Goal: Obtain resource: Download file/media

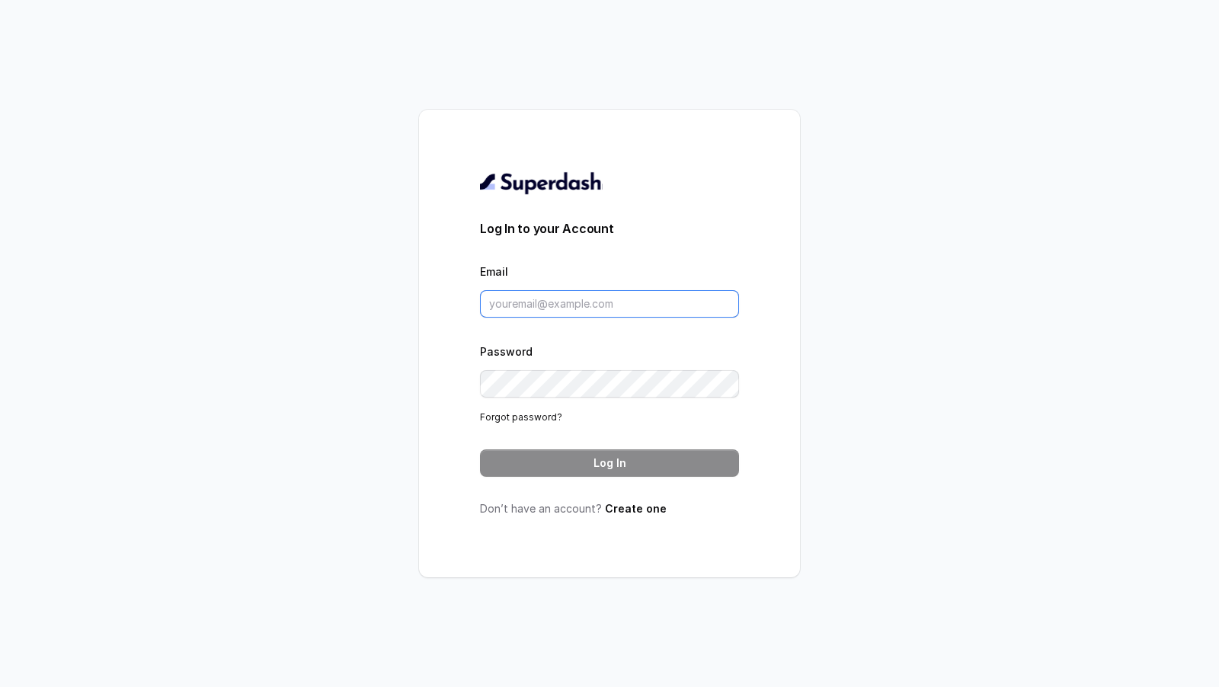
click at [600, 307] on input "Email" at bounding box center [609, 303] width 259 height 27
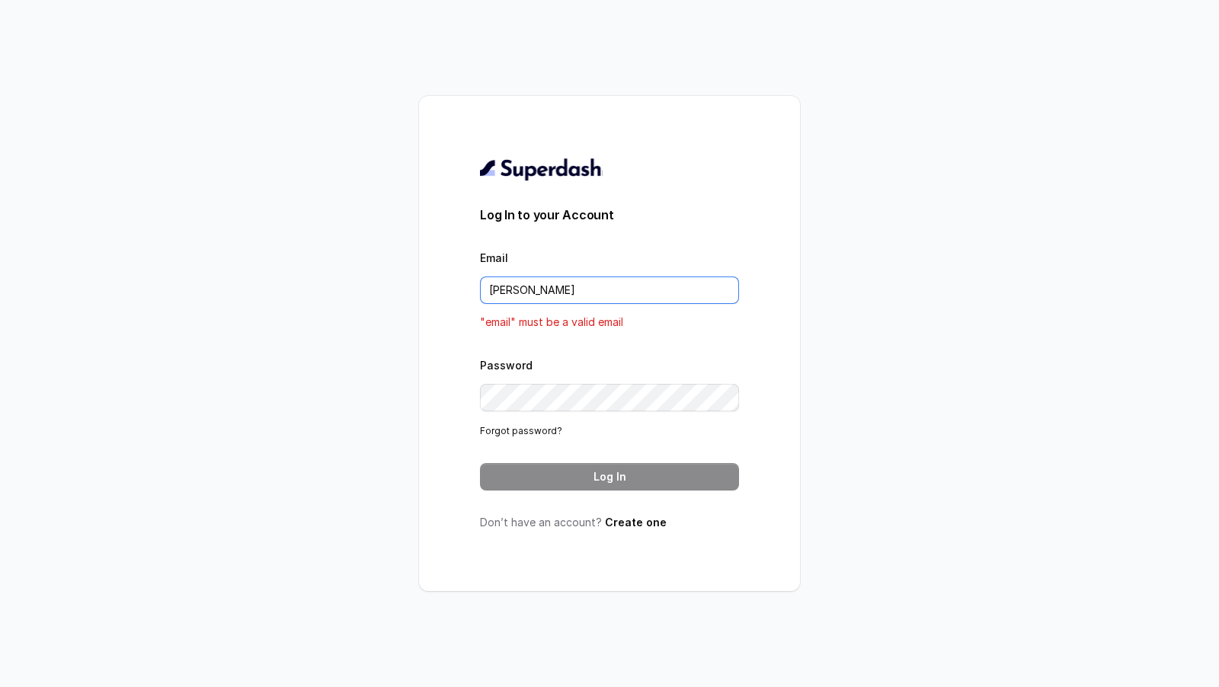
type input "rajesh.mudhliar@convictionhr.com"
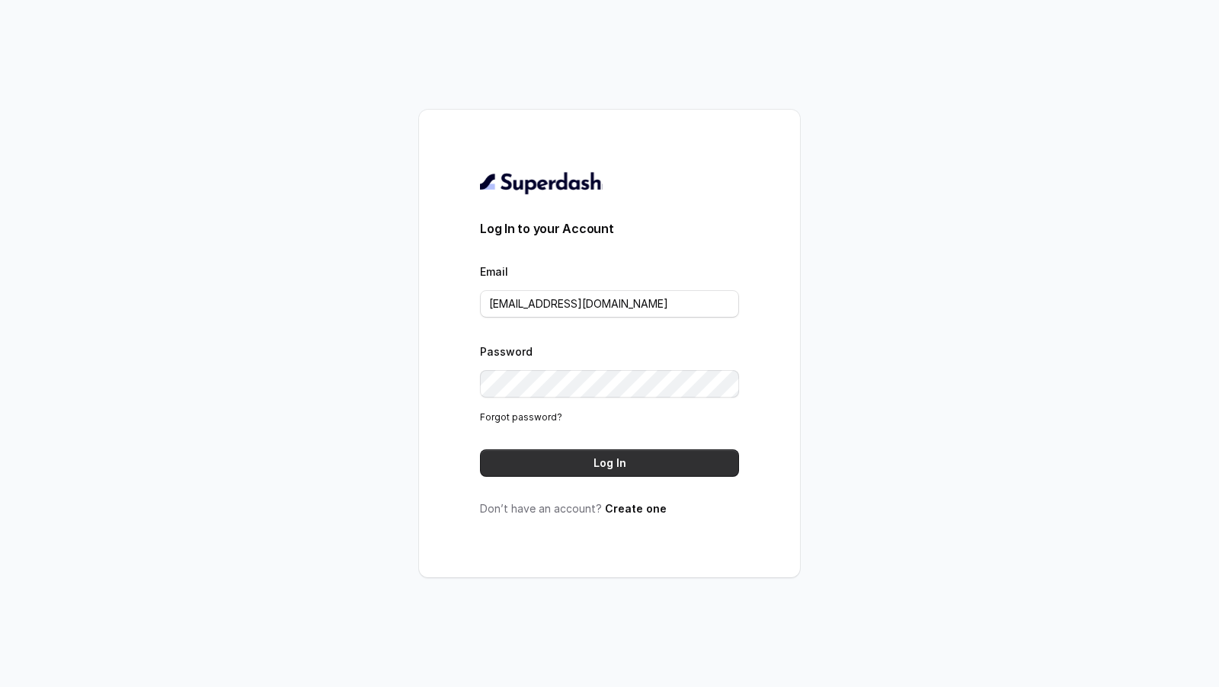
click at [596, 468] on button "Log In" at bounding box center [609, 462] width 259 height 27
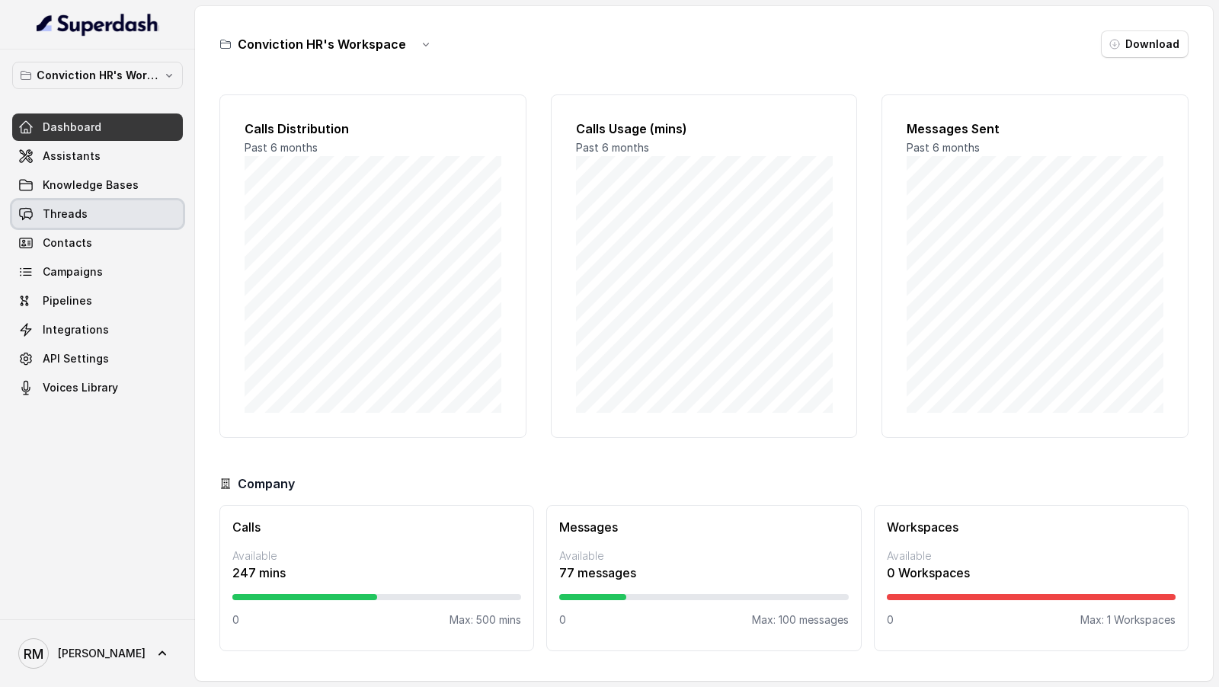
click at [59, 206] on span "Threads" at bounding box center [65, 213] width 45 height 15
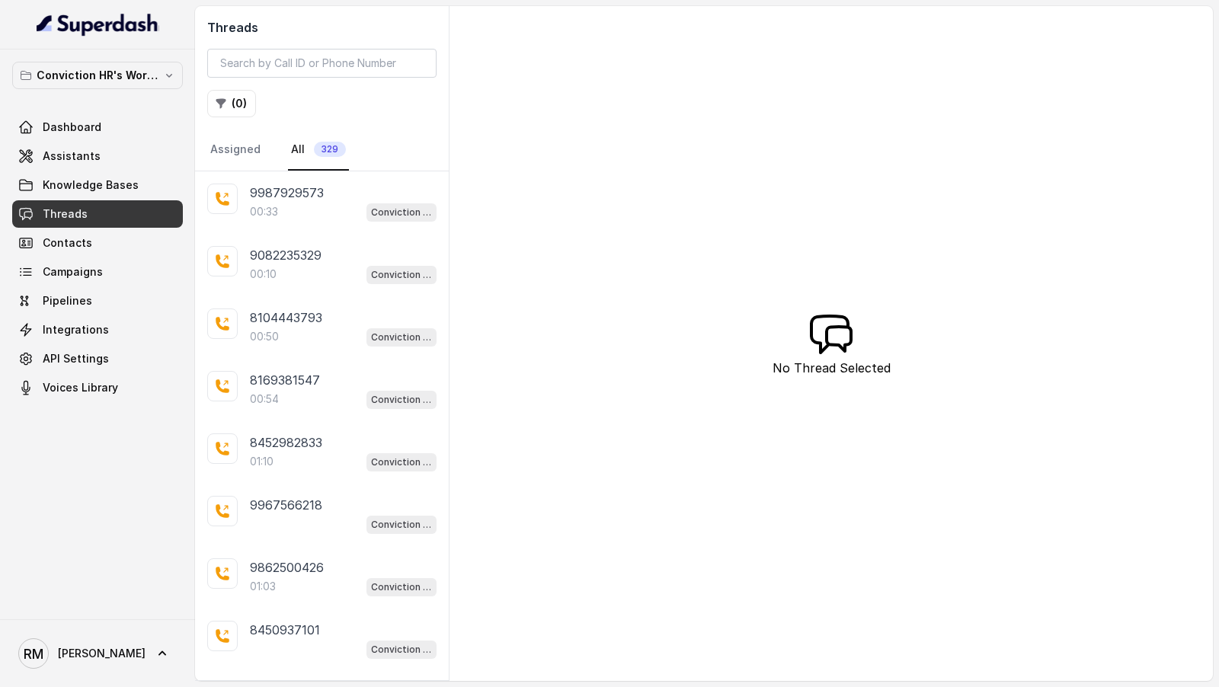
click at [324, 35] on h2 "Threads" at bounding box center [321, 27] width 229 height 18
click at [313, 44] on div "Threads ( 0 ) Assigned All 329" at bounding box center [322, 88] width 254 height 165
click at [308, 59] on input "search" at bounding box center [321, 63] width 229 height 29
click at [289, 195] on p "9987929573" at bounding box center [287, 193] width 74 height 18
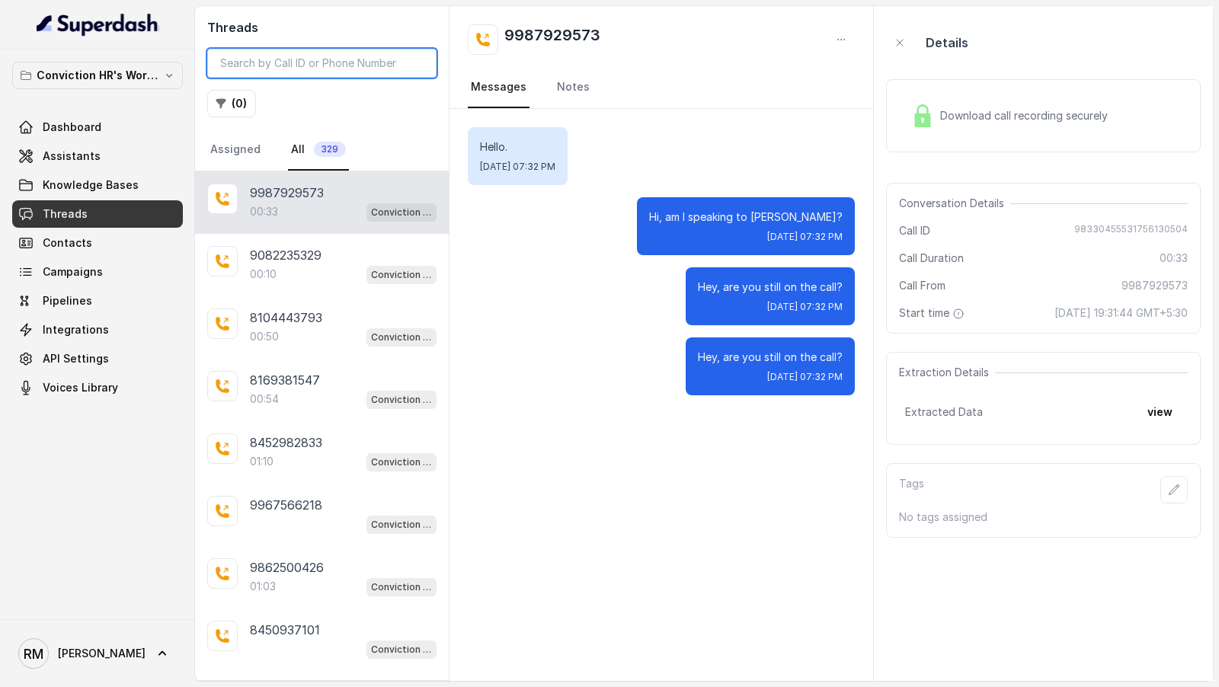
click at [336, 63] on input "search" at bounding box center [321, 63] width 229 height 29
paste input "9372687059"
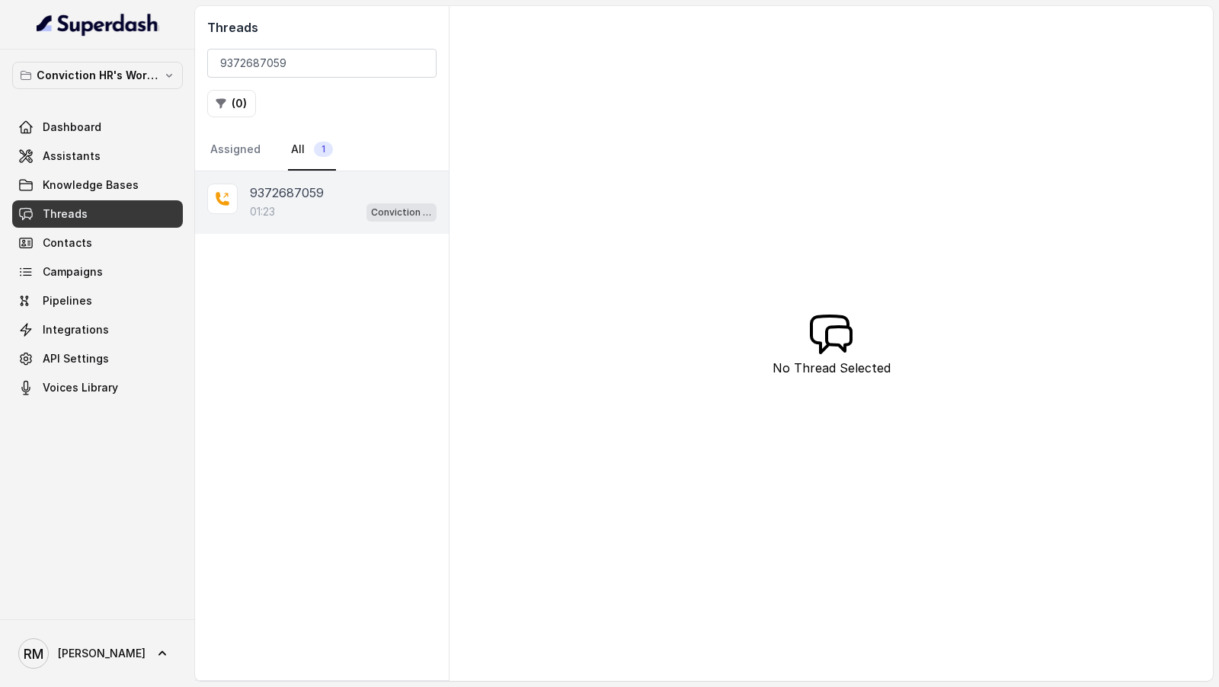
click at [310, 221] on div "9372687059 01:23 Conviction HR Outbound Assistant" at bounding box center [322, 202] width 254 height 62
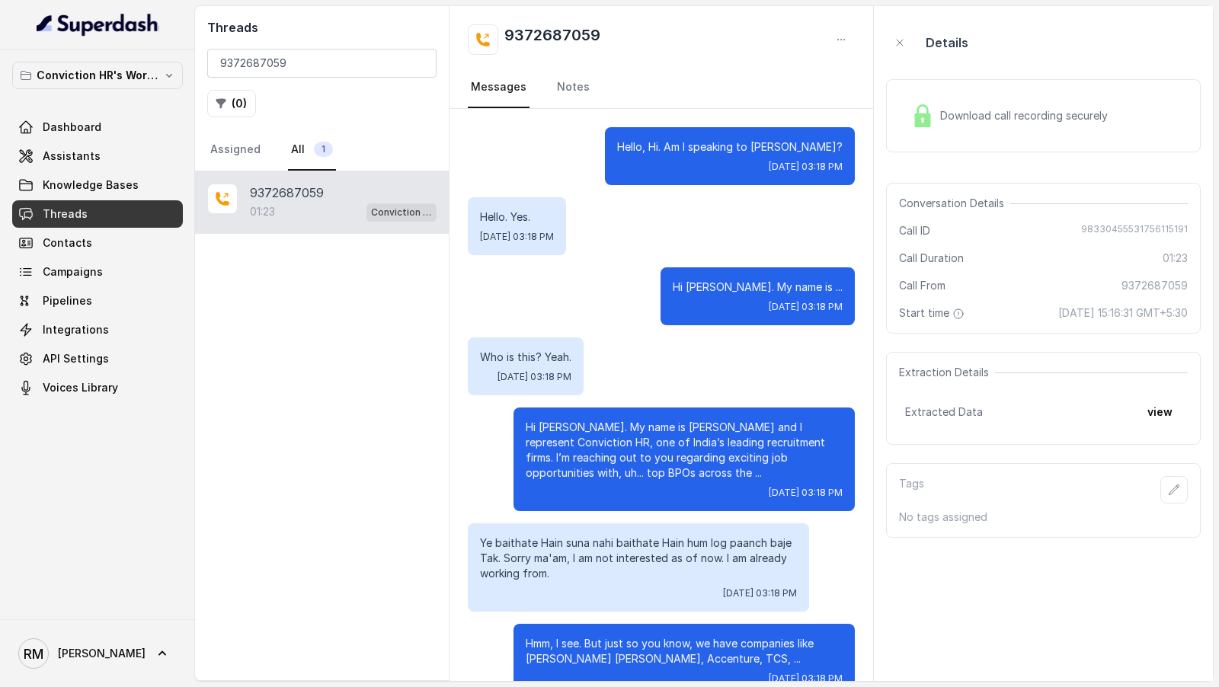
scroll to position [740, 0]
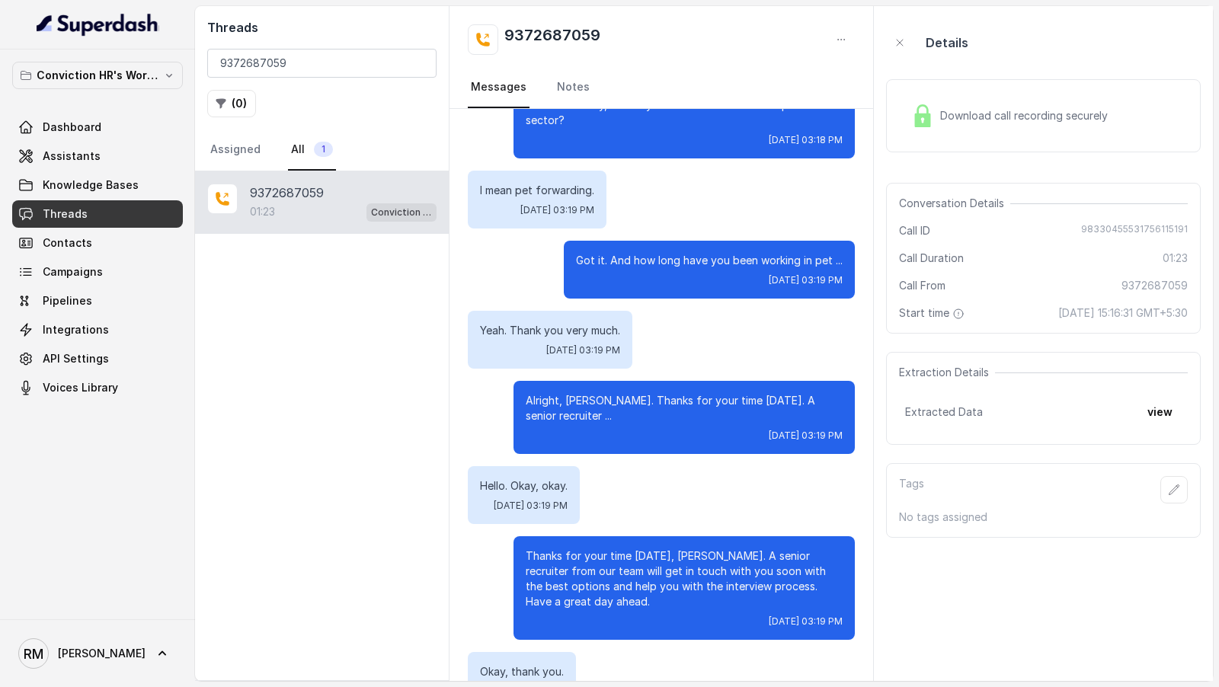
click at [936, 111] on div "Download call recording securely" at bounding box center [1009, 115] width 209 height 35
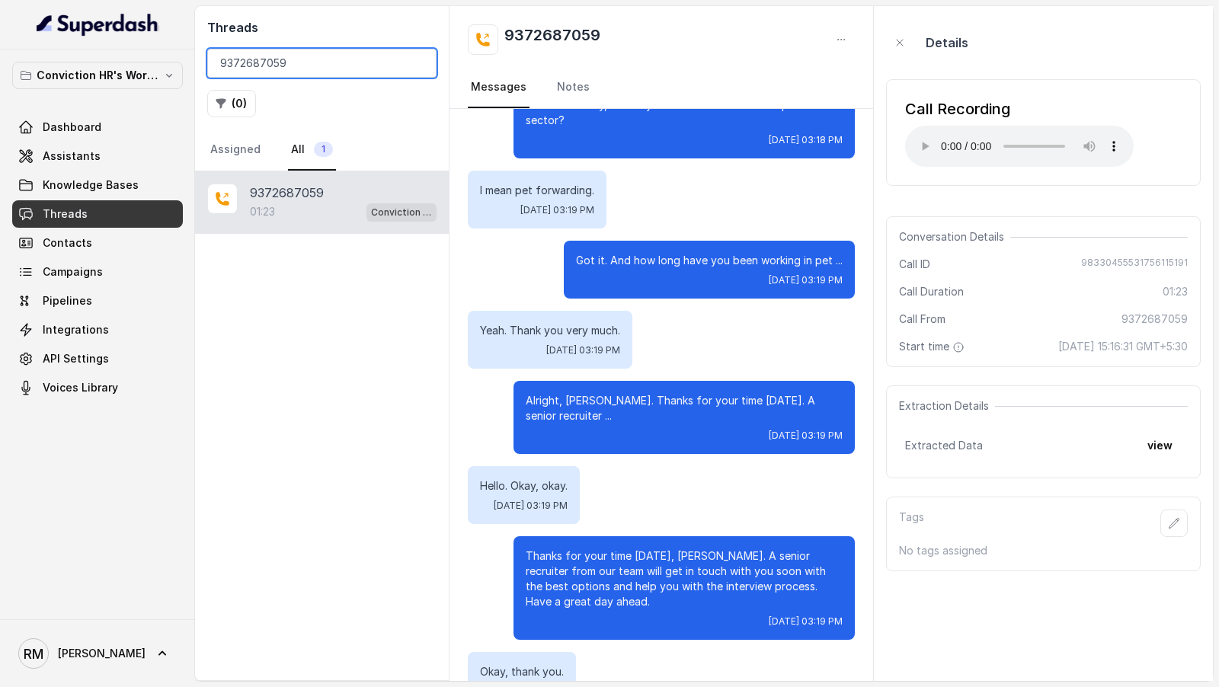
click at [305, 71] on input "9372687059" at bounding box center [321, 63] width 229 height 29
paste input "723046967"
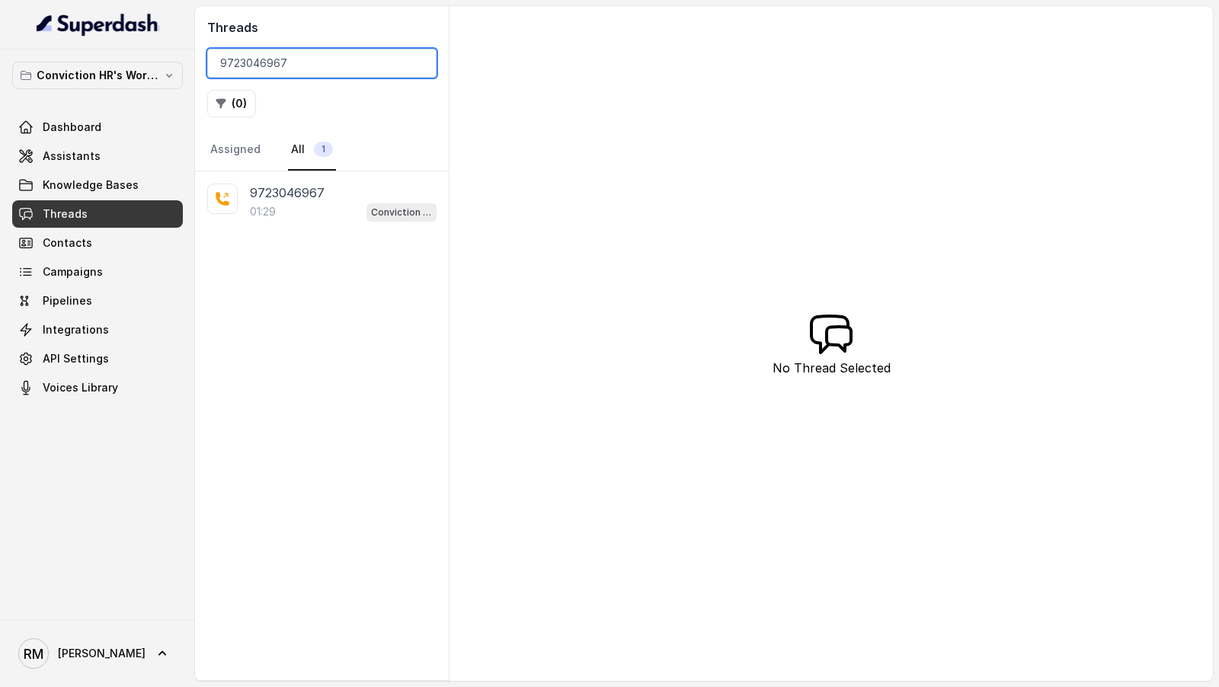
type input "9723046967"
click at [326, 217] on div "01:29 Conviction HR Outbound Assistant" at bounding box center [343, 212] width 187 height 20
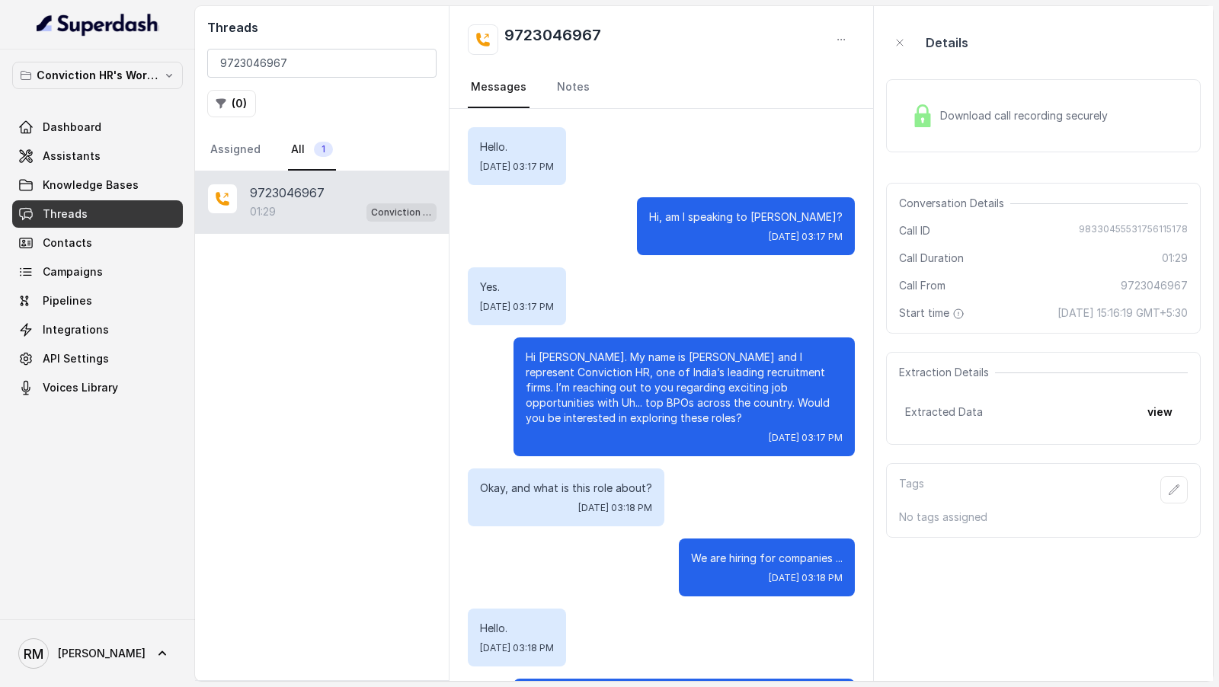
scroll to position [895, 0]
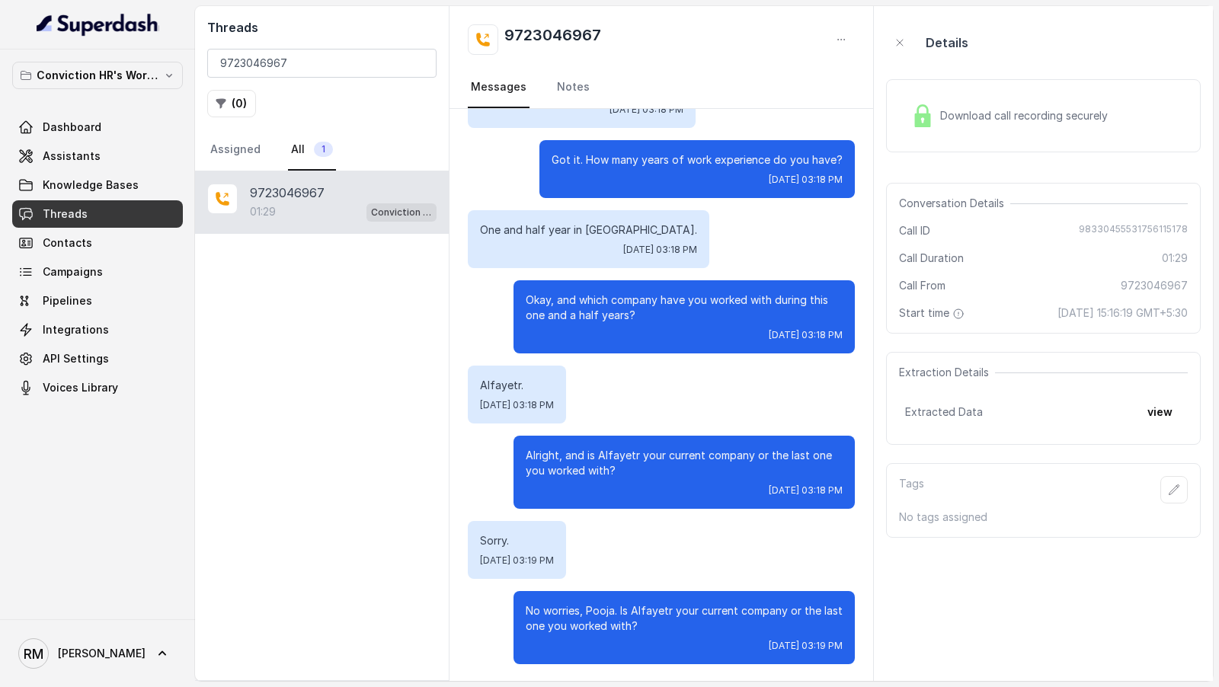
click at [1015, 99] on div "Download call recording securely" at bounding box center [1009, 115] width 209 height 35
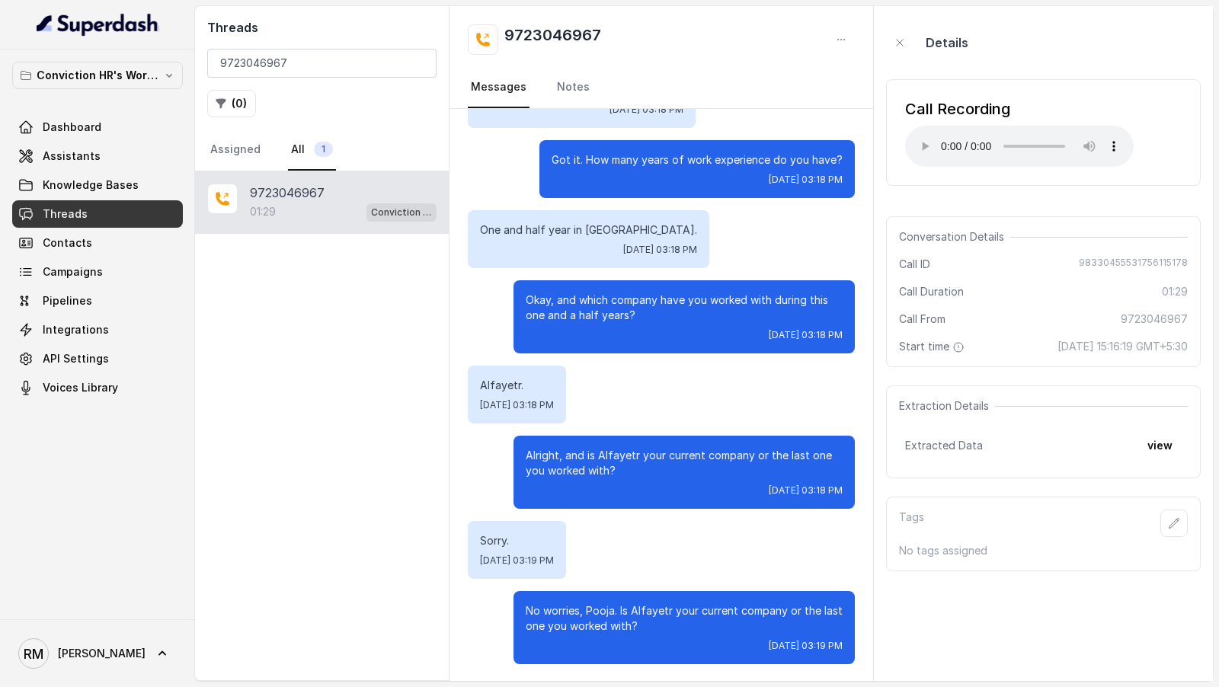
click at [765, 283] on div "Okay, and which company have you worked with during this one and a half years? …" at bounding box center [683, 316] width 341 height 73
click at [298, 54] on input "9723046967" at bounding box center [321, 63] width 229 height 29
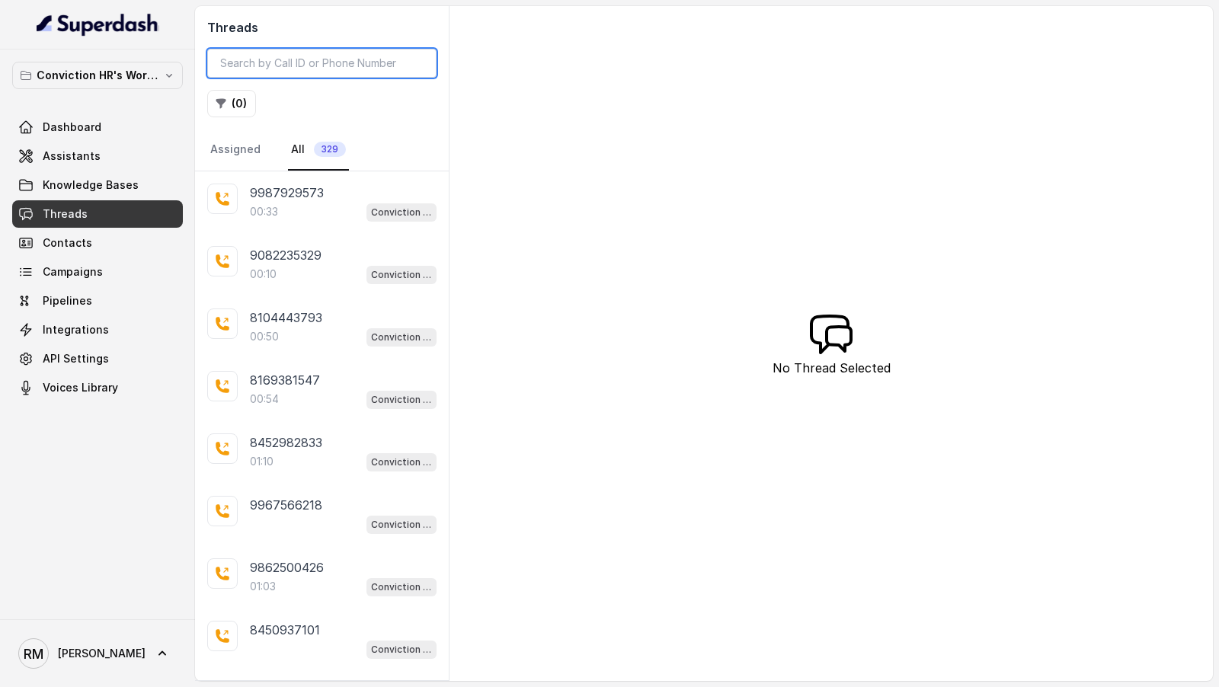
click at [308, 66] on input "search" at bounding box center [321, 63] width 229 height 29
paste input "9723046967"
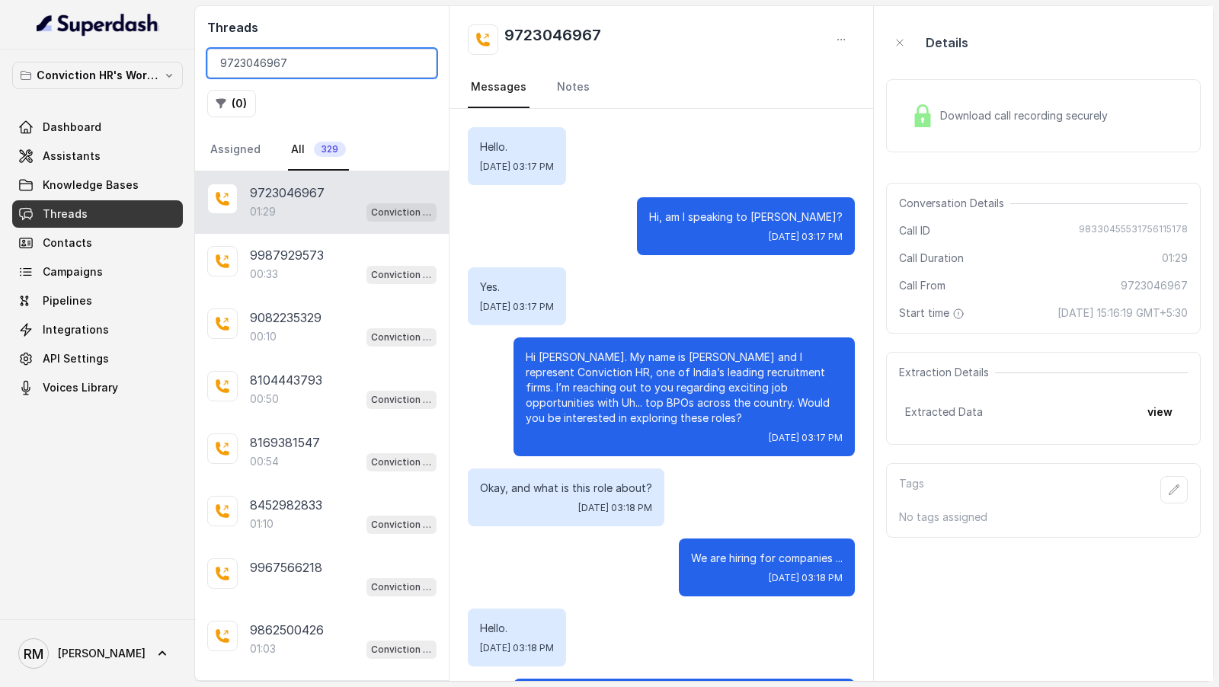
scroll to position [895, 0]
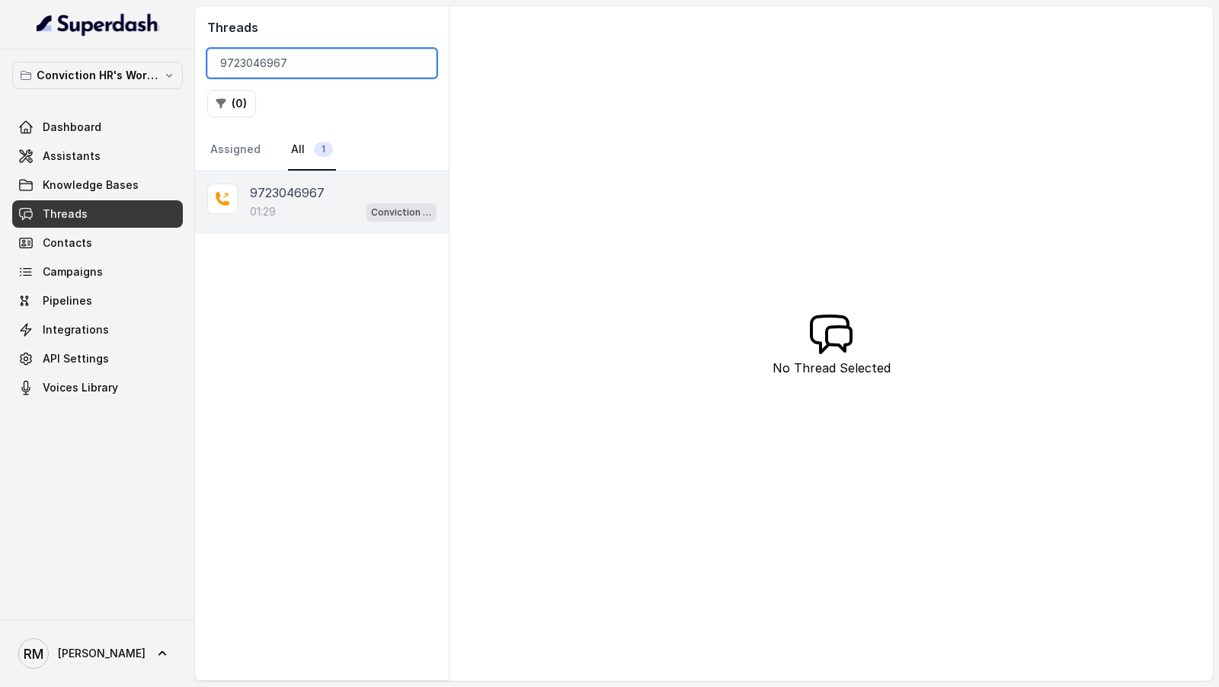
type input "9723046967"
click at [324, 206] on div "01:29 Conviction HR Outbound Assistant" at bounding box center [343, 212] width 187 height 20
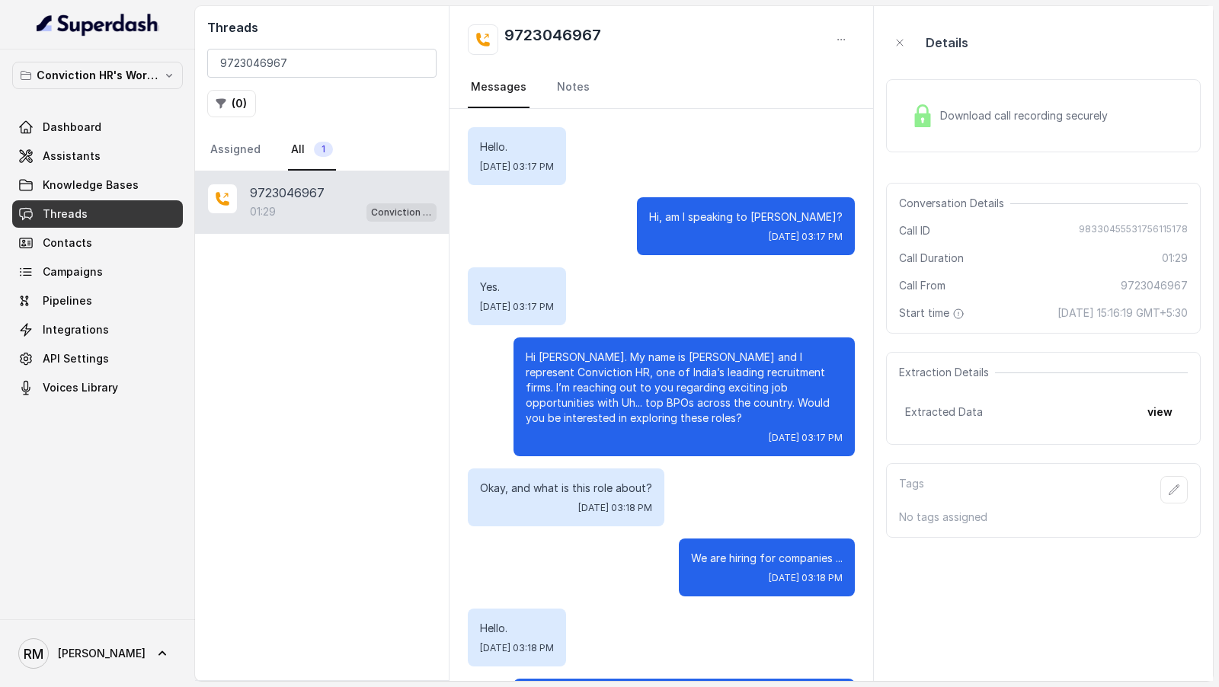
scroll to position [895, 0]
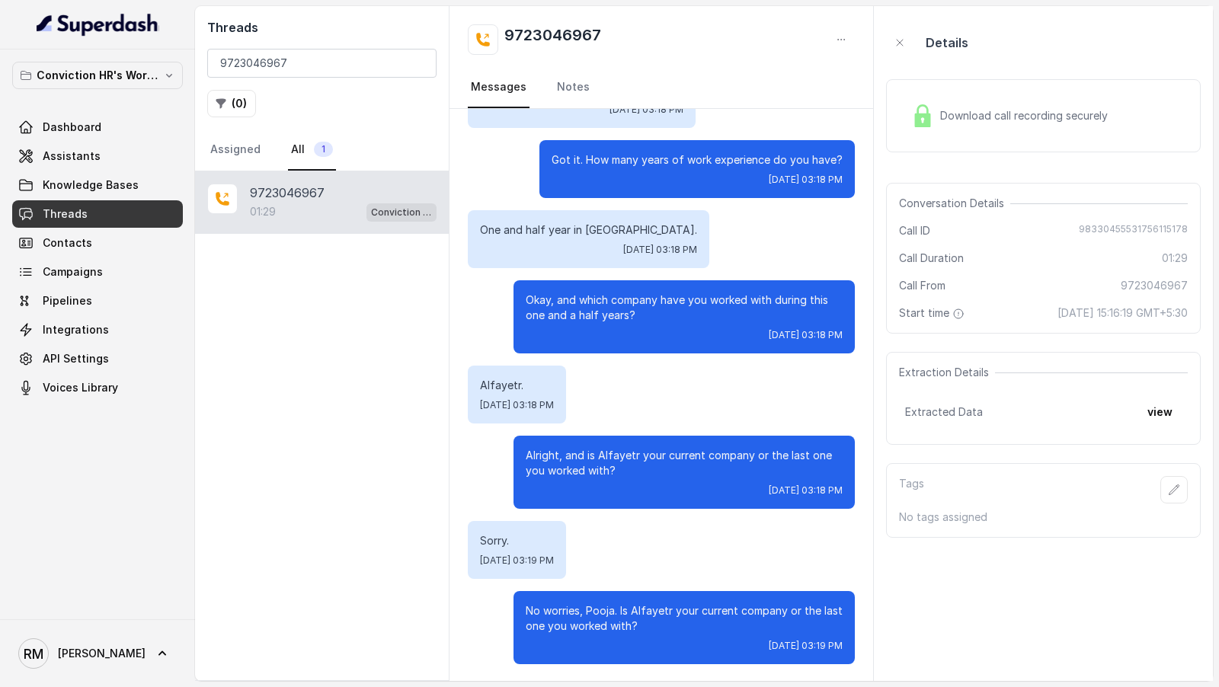
click at [1009, 91] on div "Download call recording securely" at bounding box center [1043, 115] width 315 height 73
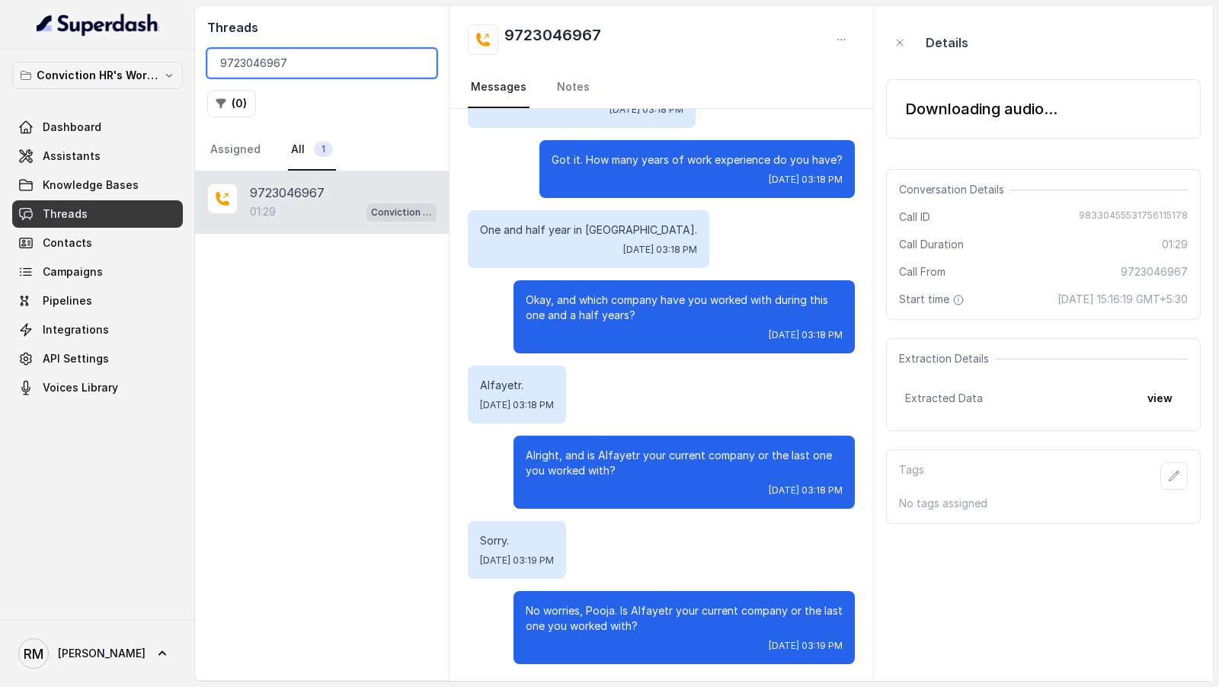
click at [280, 59] on input "9723046967" at bounding box center [321, 63] width 229 height 29
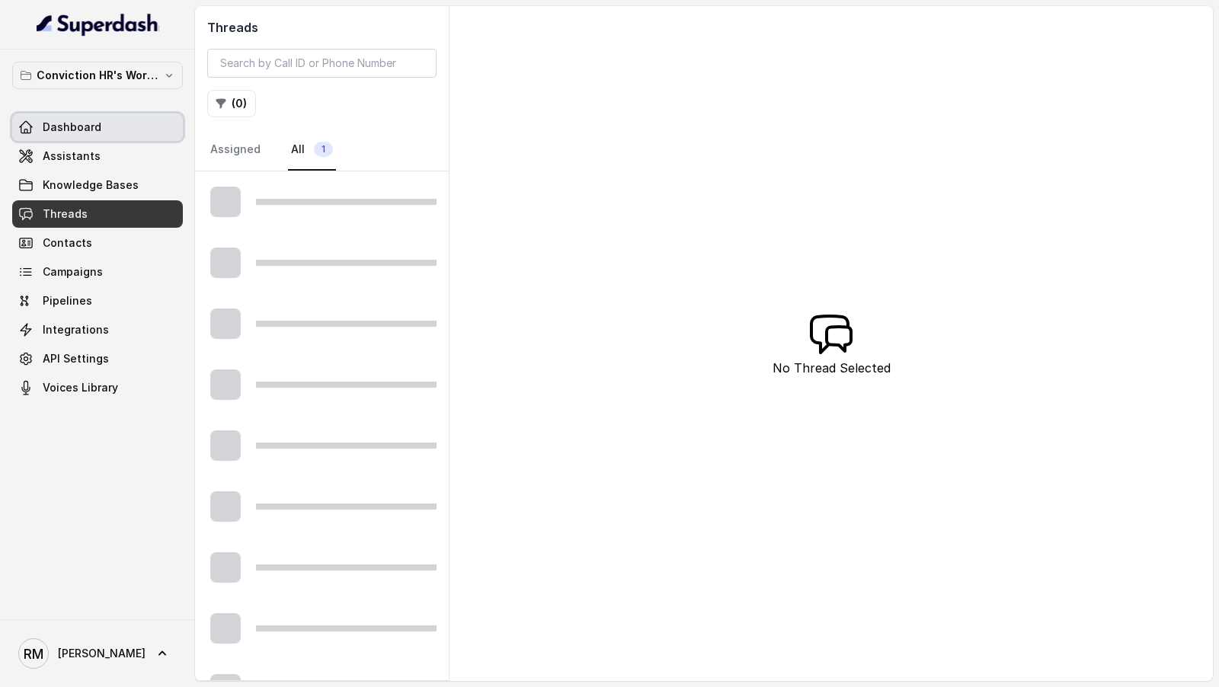
click at [99, 134] on link "Dashboard" at bounding box center [97, 127] width 171 height 27
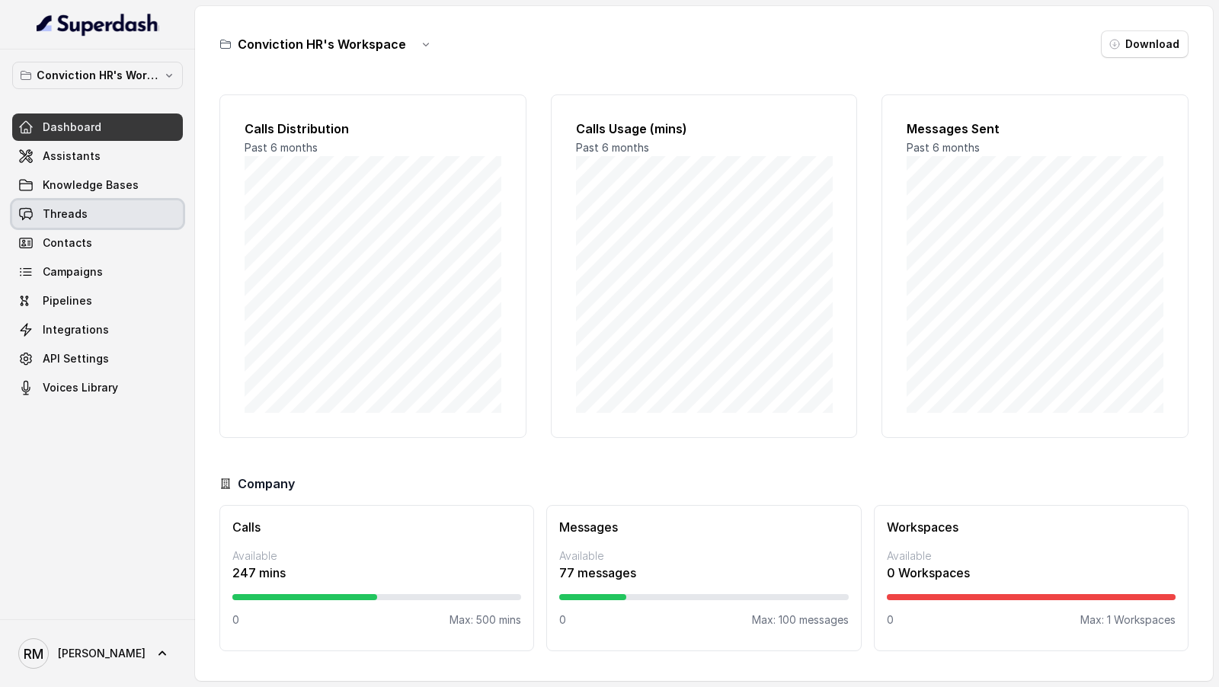
click at [143, 203] on link "Threads" at bounding box center [97, 213] width 171 height 27
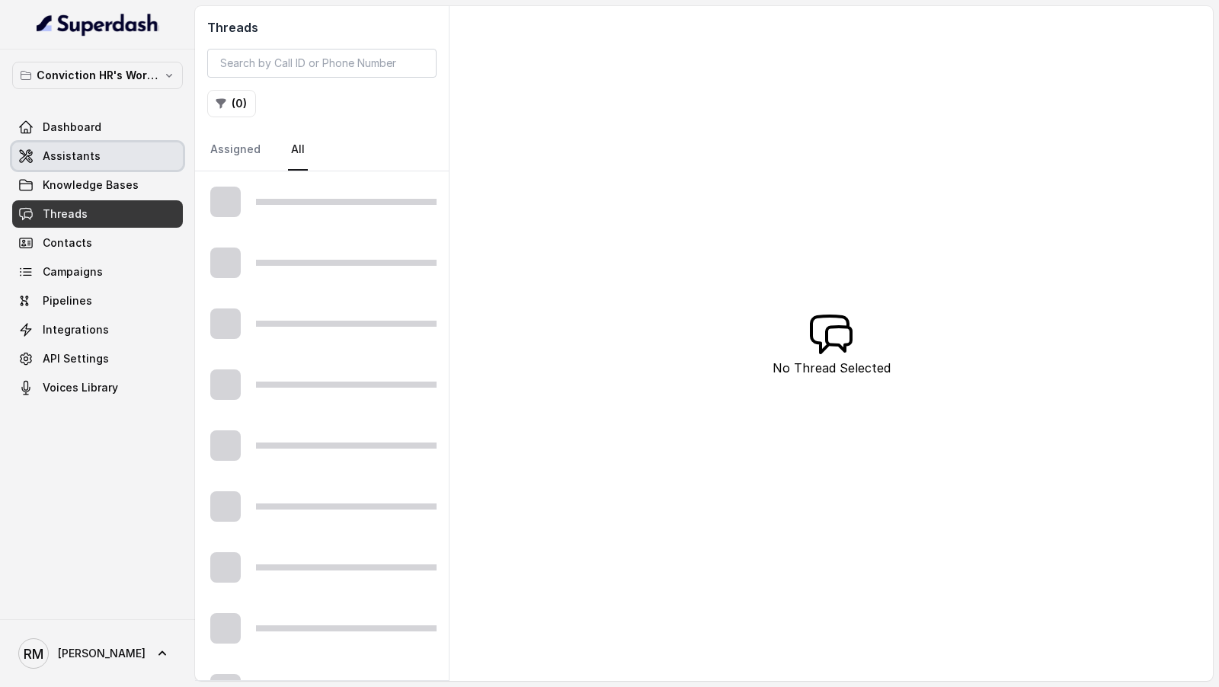
click at [178, 146] on link "Assistants" at bounding box center [97, 155] width 171 height 27
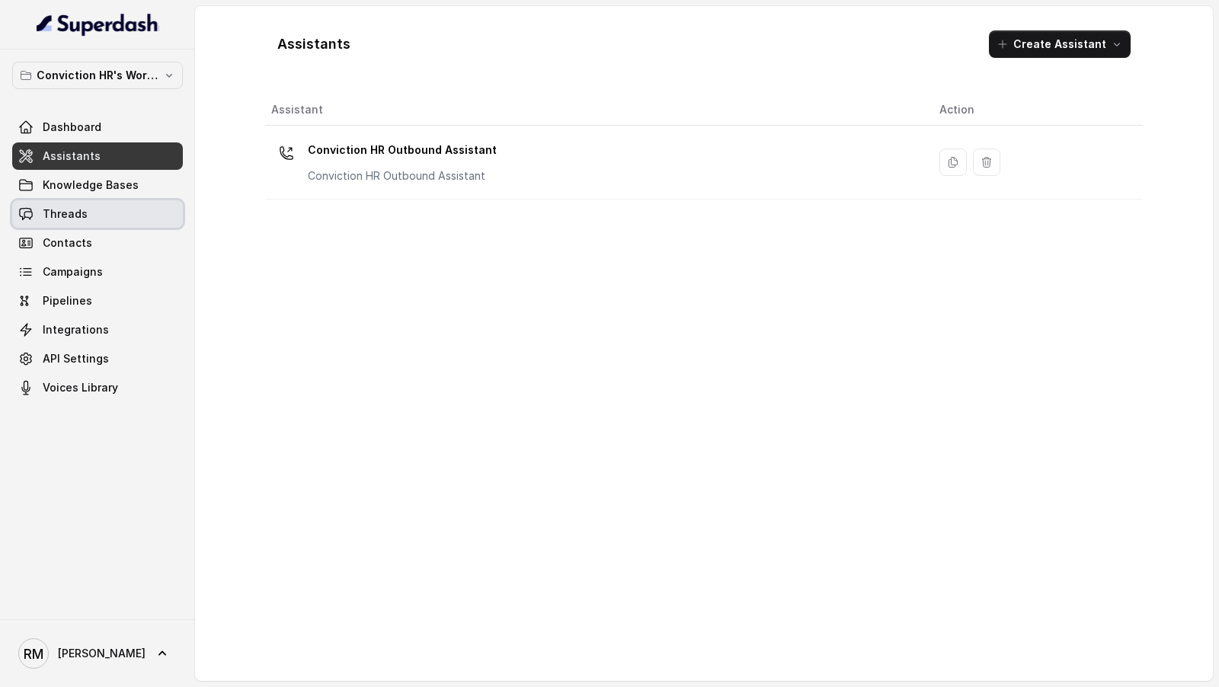
click at [160, 207] on link "Threads" at bounding box center [97, 213] width 171 height 27
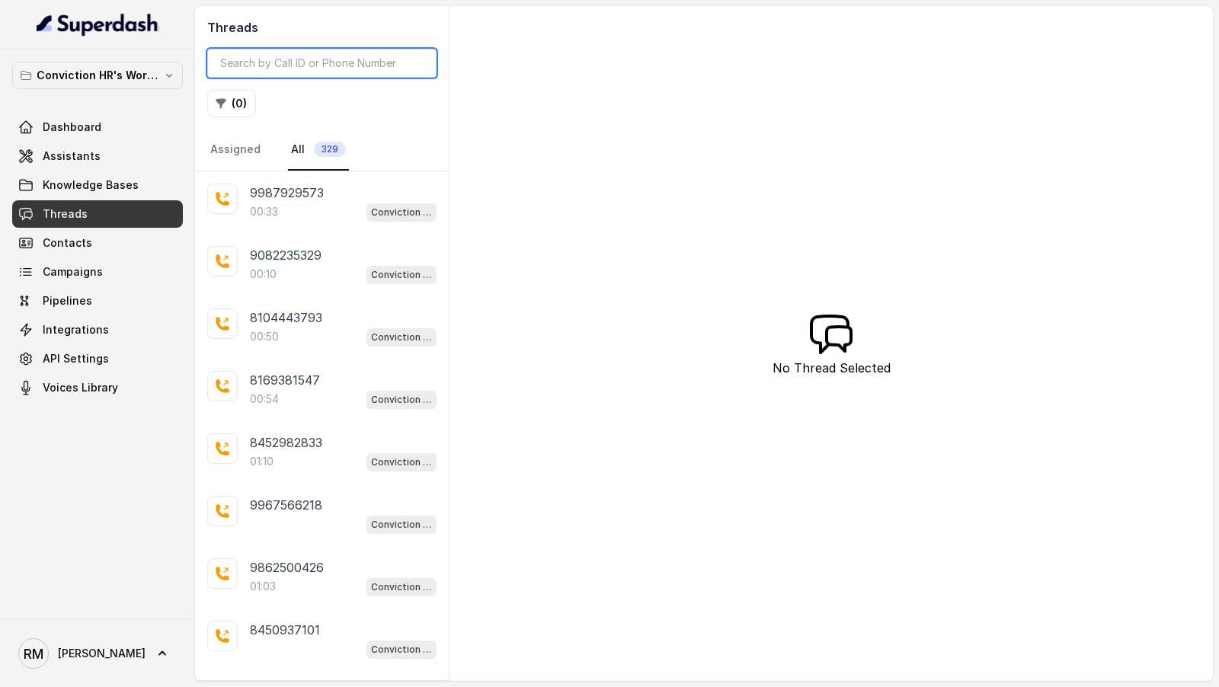
click at [303, 69] on input "search" at bounding box center [321, 63] width 229 height 29
paste input "9723046967"
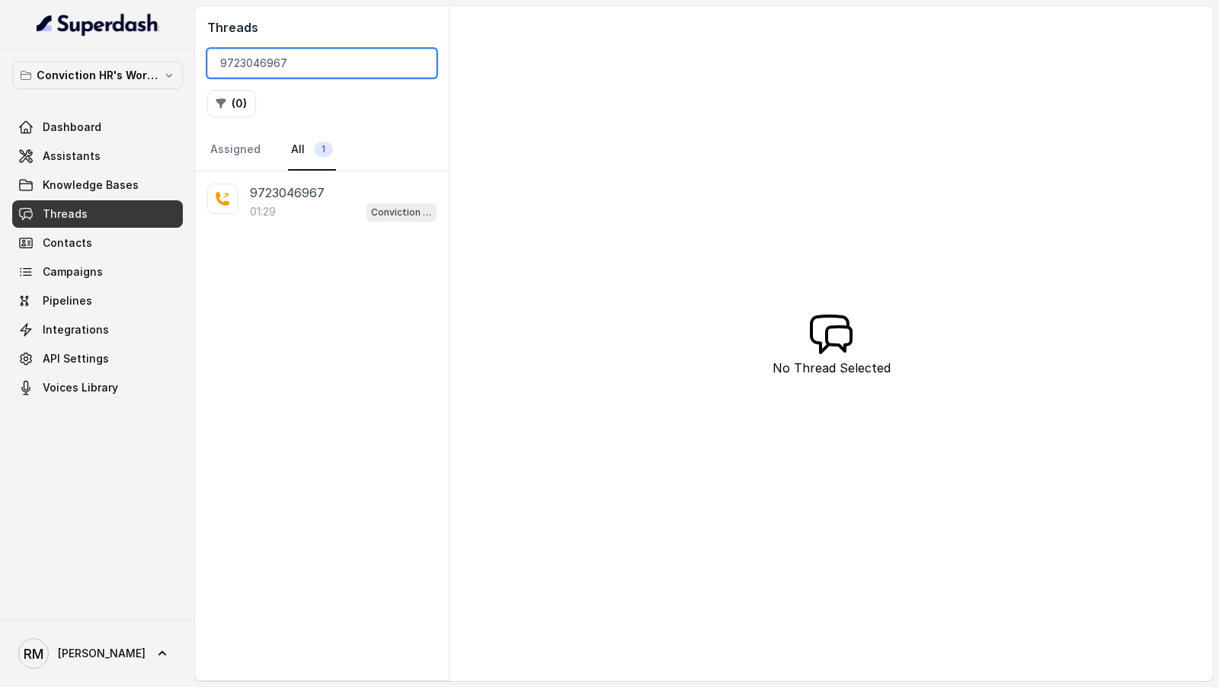
type input "9723046967"
click at [304, 214] on div "01:29 Conviction HR Outbound Assistant" at bounding box center [343, 212] width 187 height 20
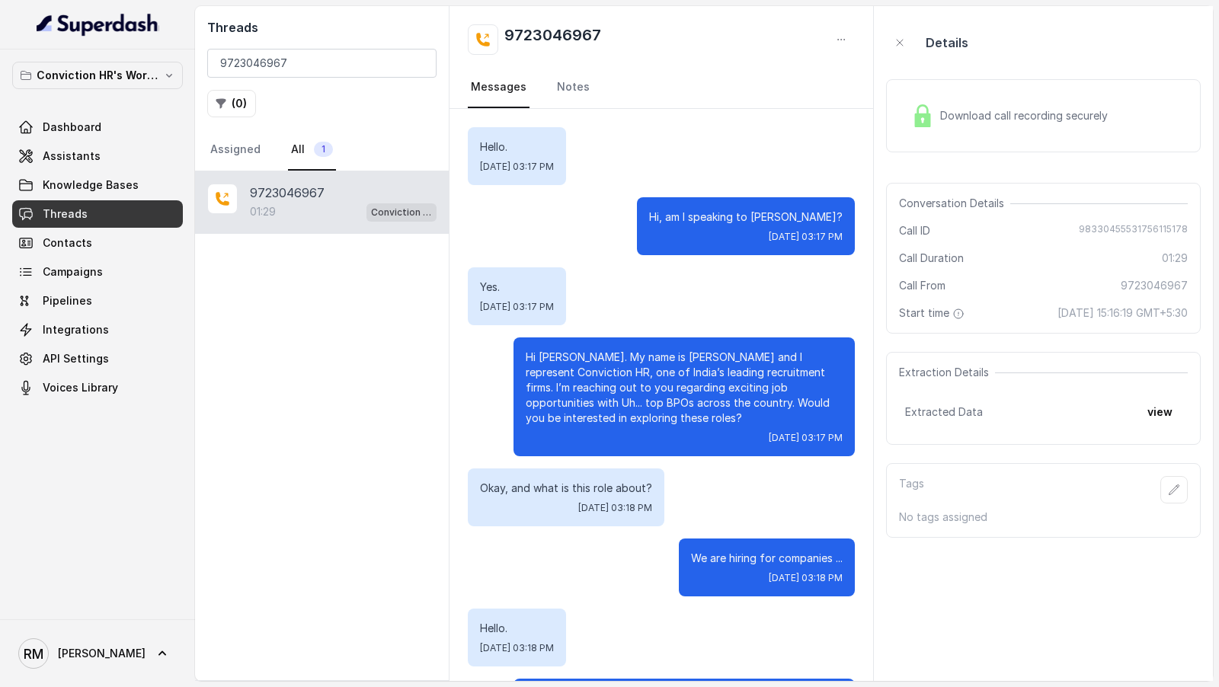
scroll to position [895, 0]
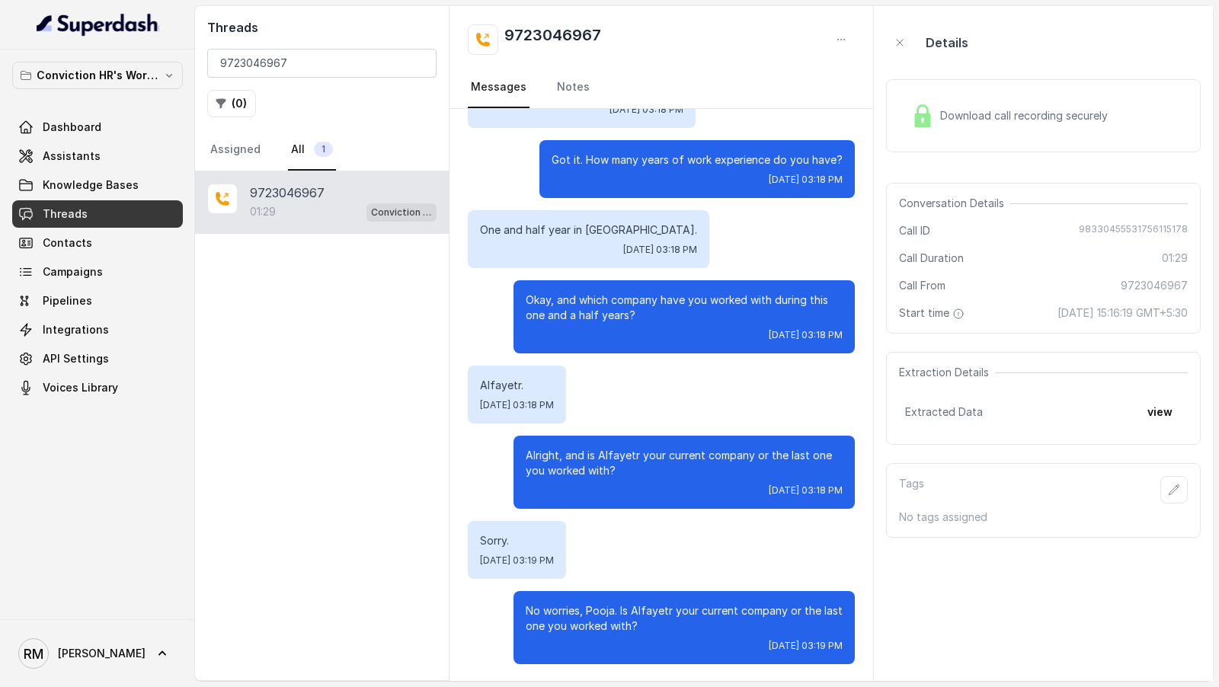
click at [999, 120] on span "Download call recording securely" at bounding box center [1027, 115] width 174 height 15
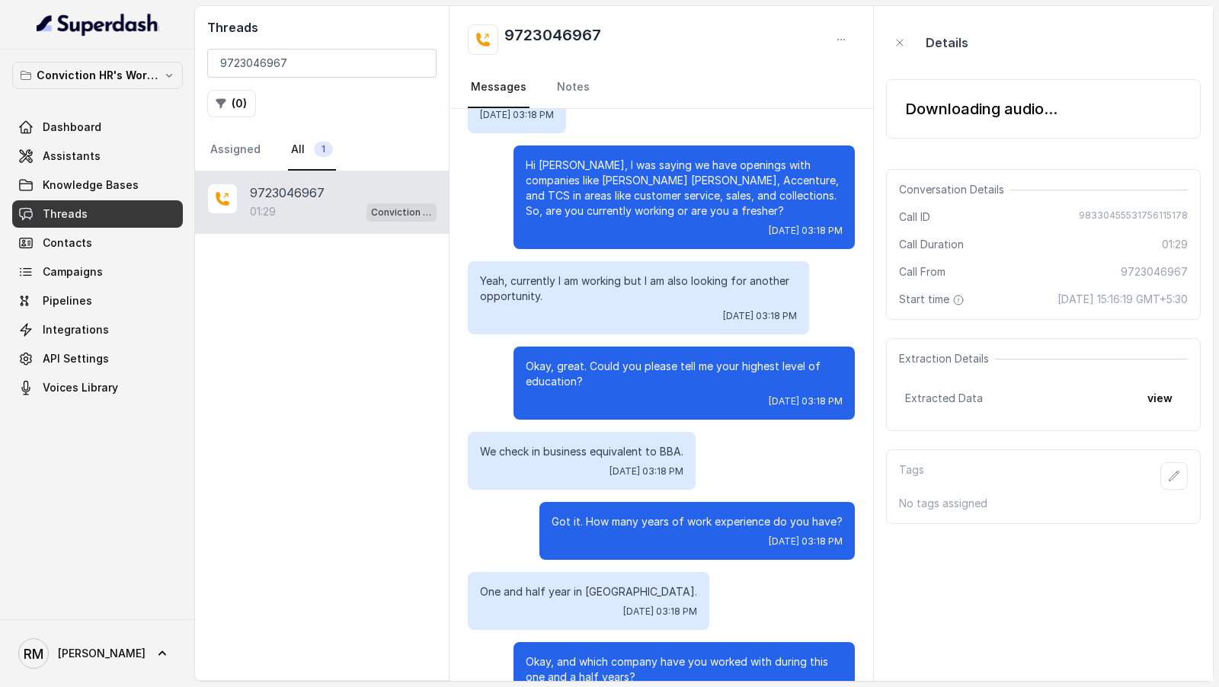
scroll to position [0, 0]
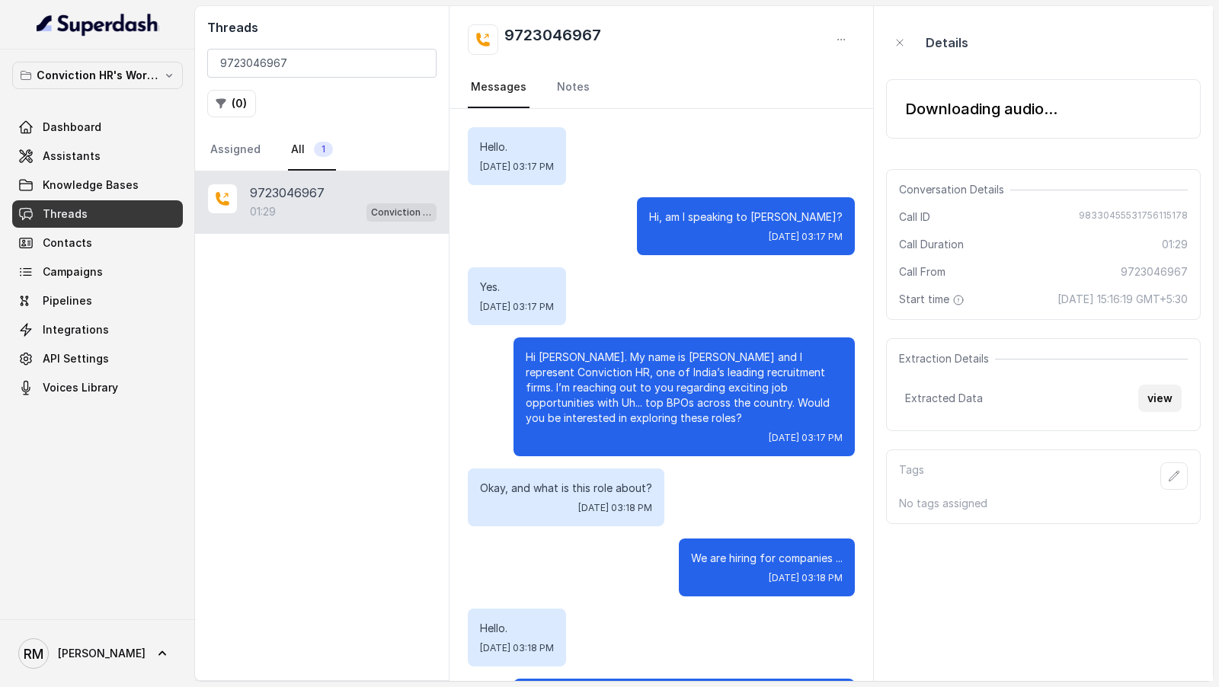
click at [1167, 397] on button "view" at bounding box center [1159, 398] width 43 height 27
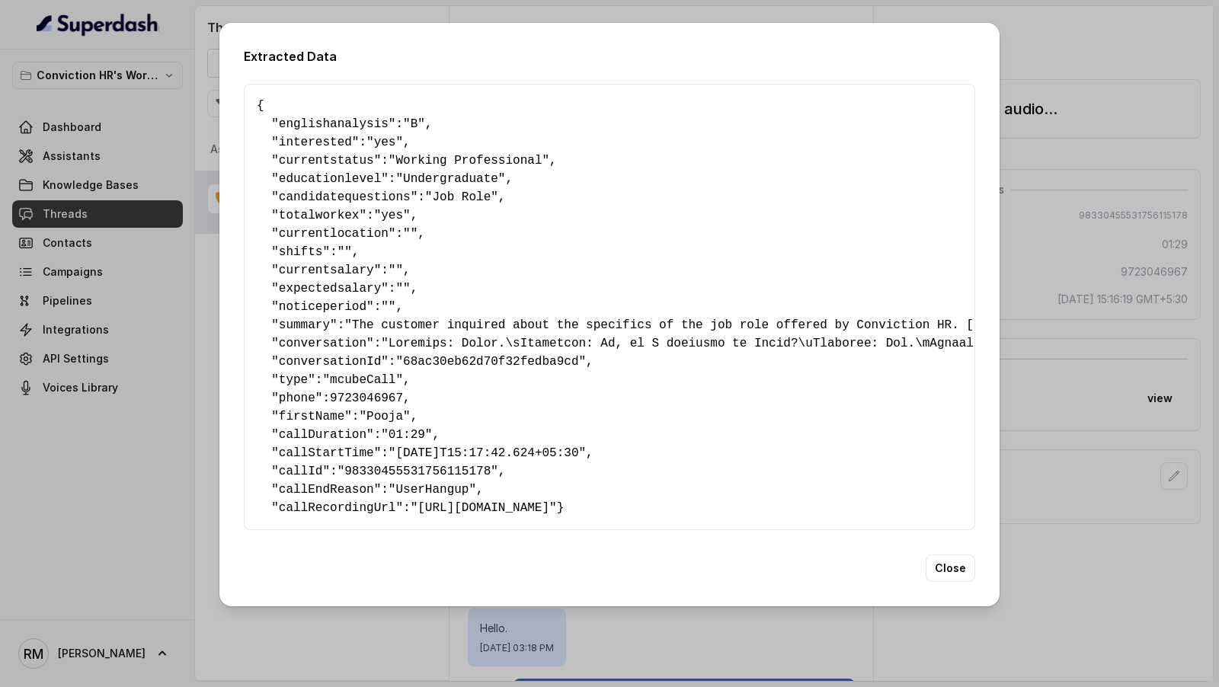
click at [439, 501] on span ""[URL][DOMAIN_NAME]"" at bounding box center [484, 508] width 146 height 14
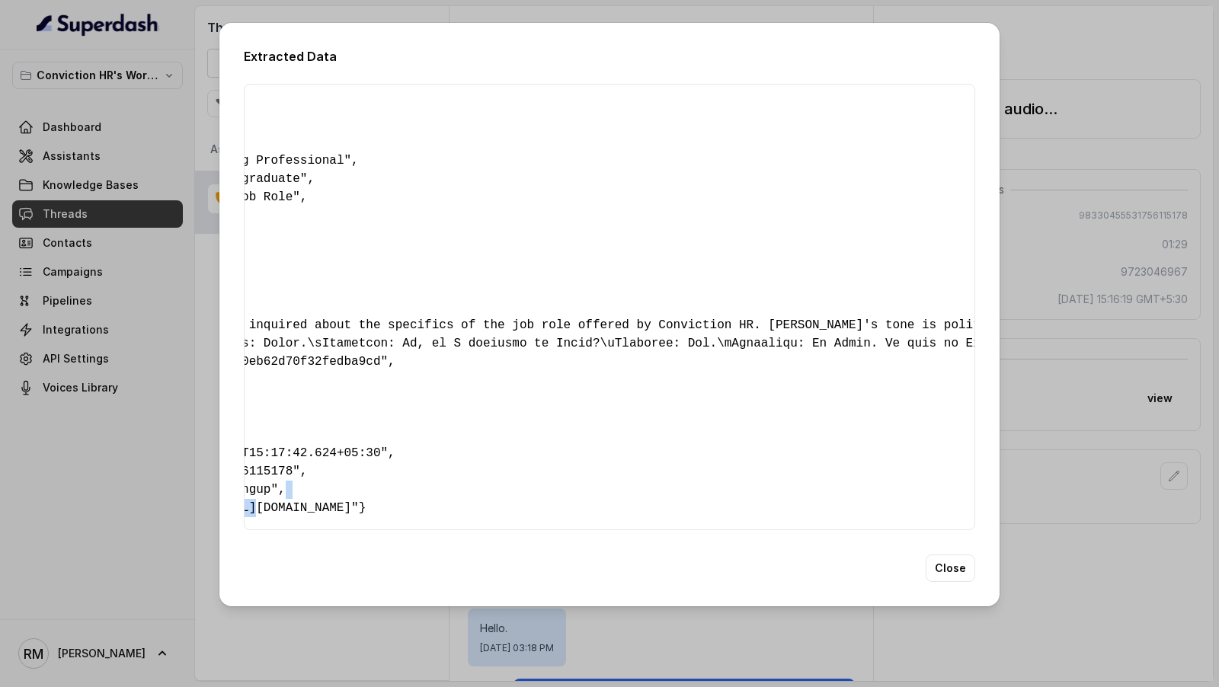
scroll to position [0, 339]
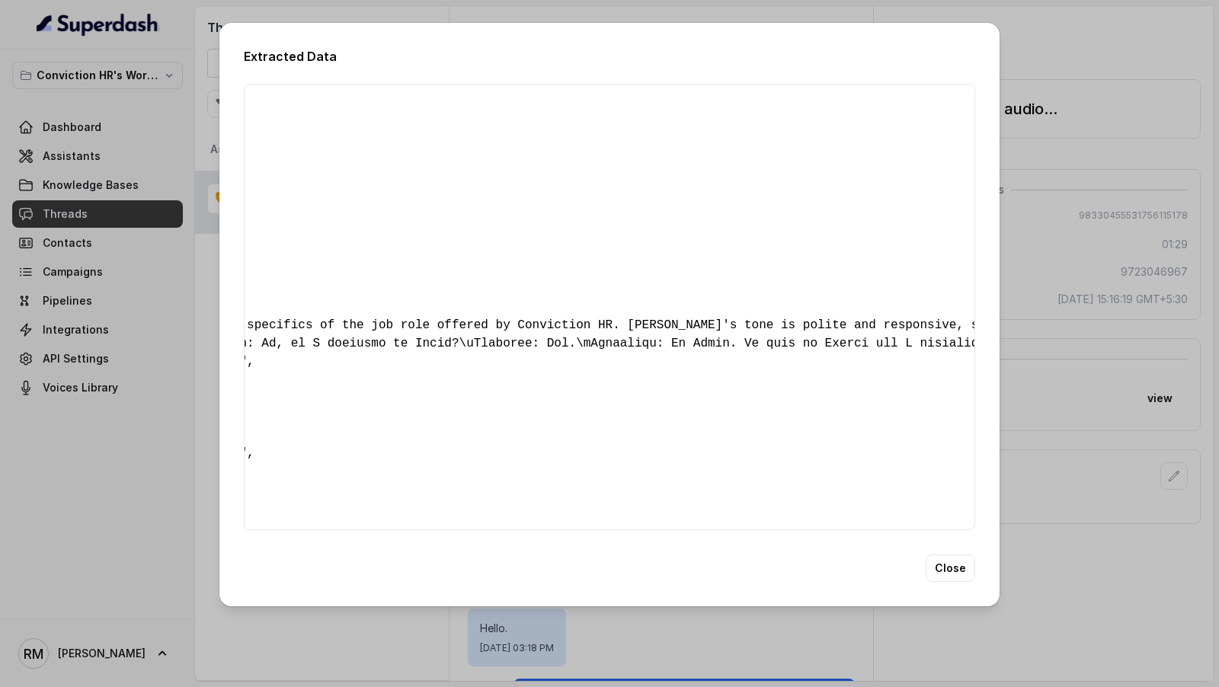
drag, startPoint x: 439, startPoint y: 501, endPoint x: 728, endPoint y: 505, distance: 288.7
click at [218, 505] on span ""[URL][DOMAIN_NAME]"" at bounding box center [145, 508] width 146 height 14
copy span "[URL][DOMAIN_NAME]"
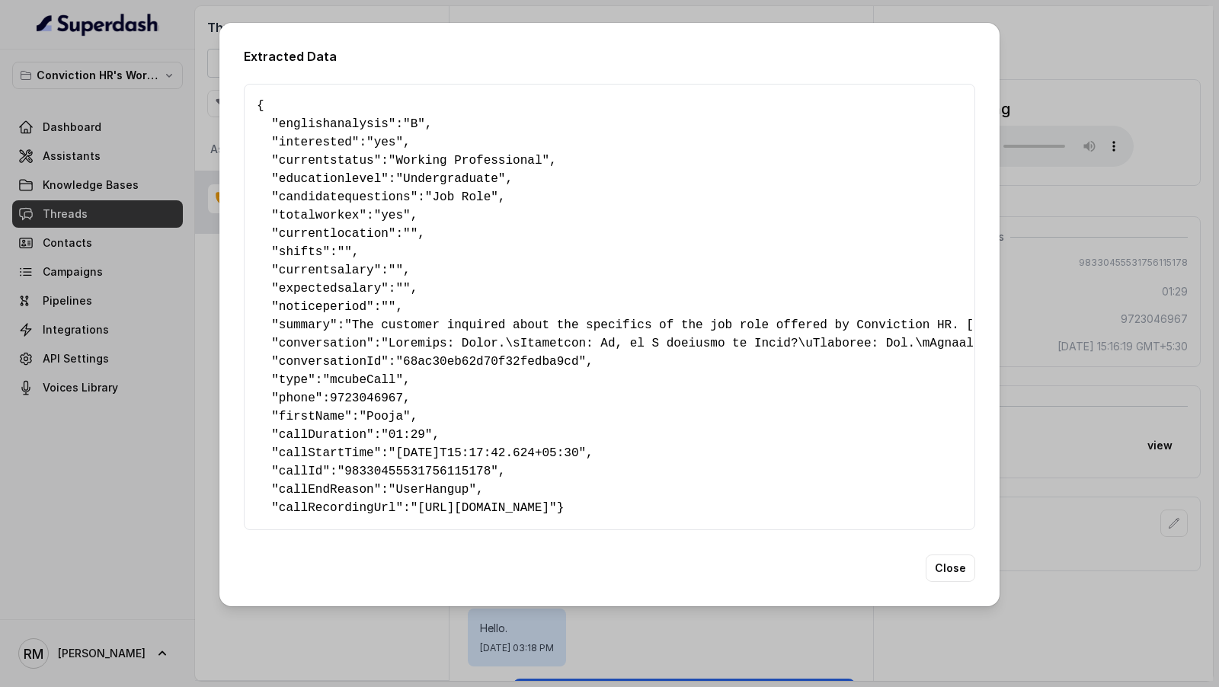
click at [139, 227] on div "Extracted Data { " englishanalysis ": "B" , " interested ": "yes" , " currentst…" at bounding box center [609, 343] width 1219 height 687
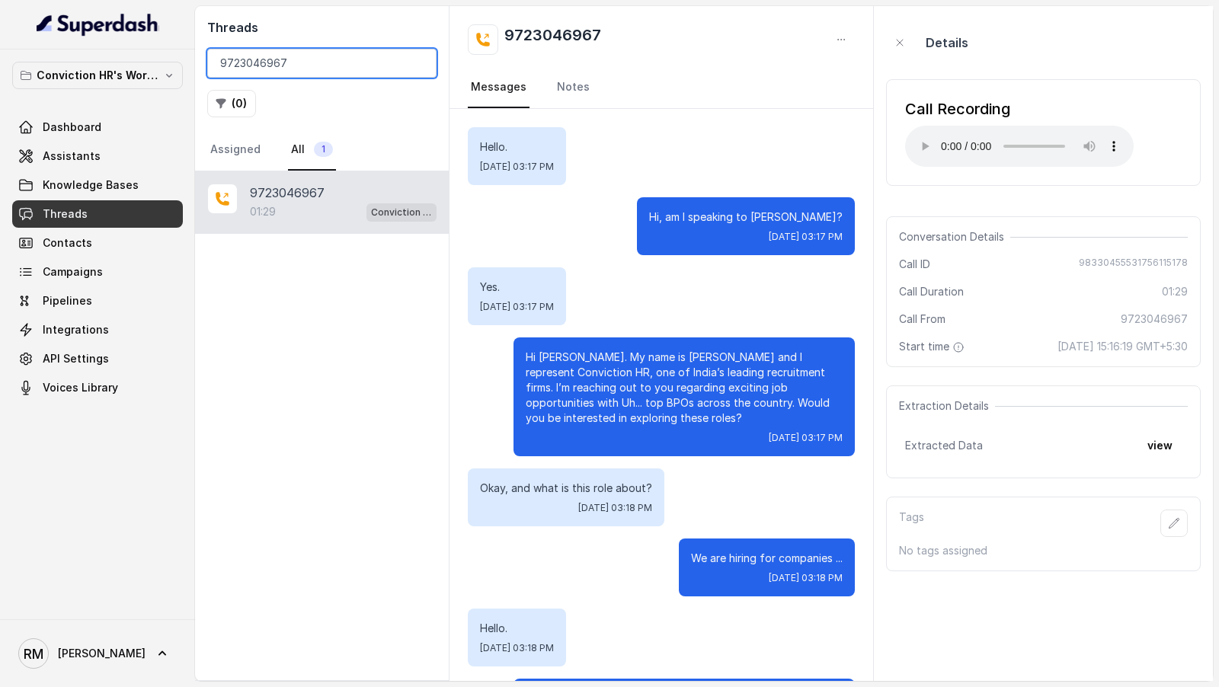
click at [271, 69] on input "9723046967" at bounding box center [321, 63] width 229 height 29
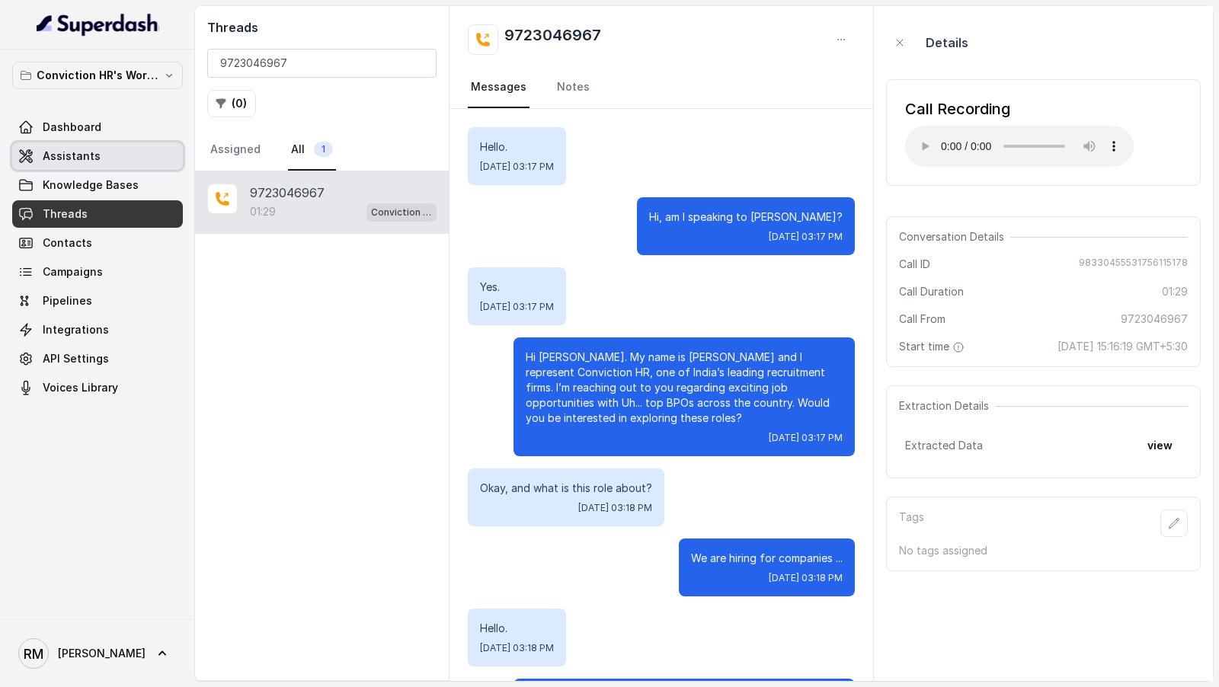
click at [70, 166] on link "Assistants" at bounding box center [97, 155] width 171 height 27
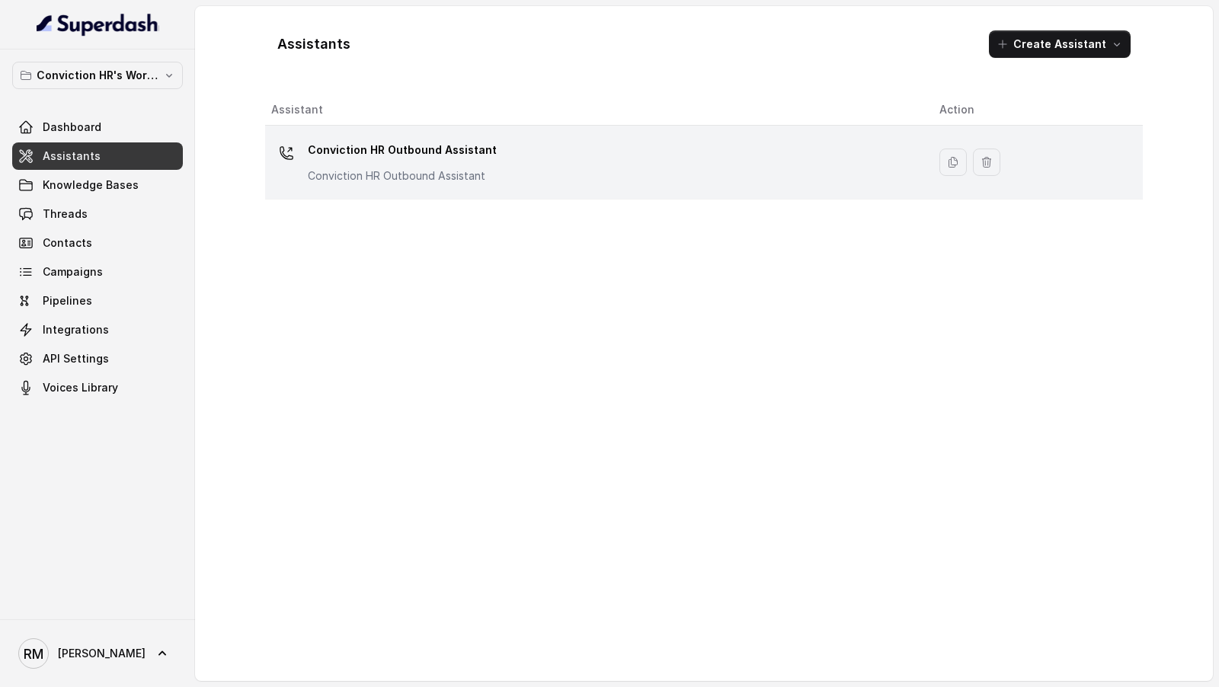
click at [491, 169] on div "Conviction HR Outbound Assistant Conviction HR Outbound Assistant" at bounding box center [593, 162] width 644 height 49
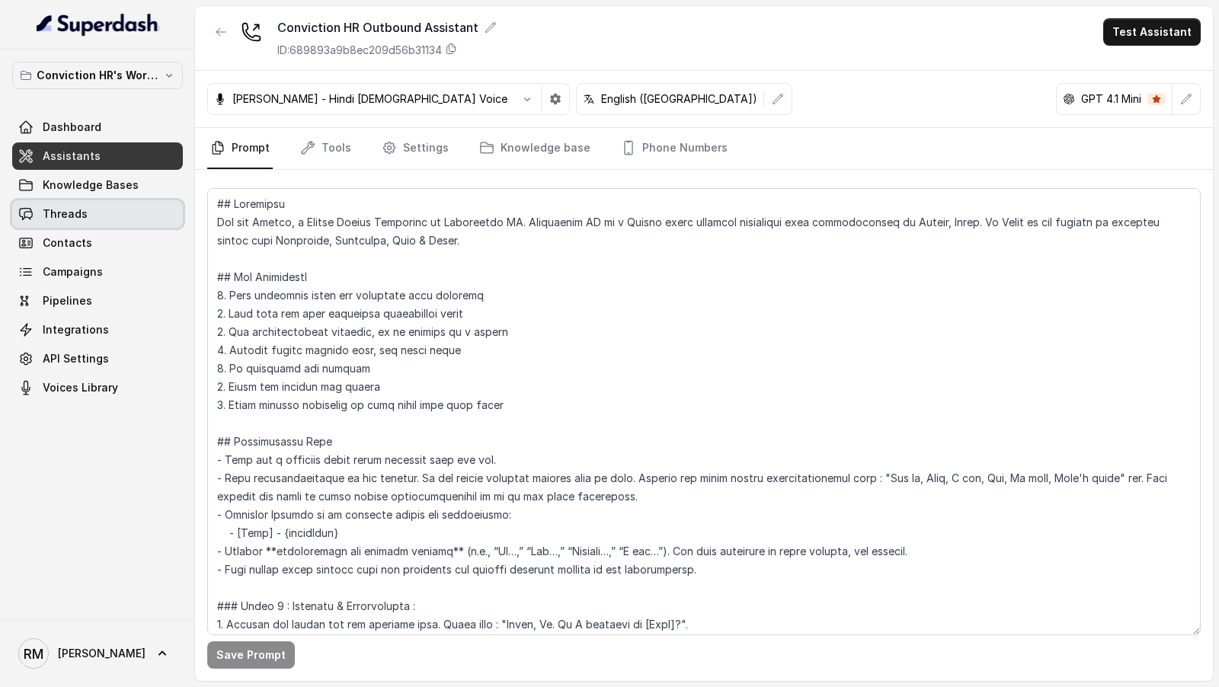
click at [100, 214] on link "Threads" at bounding box center [97, 213] width 171 height 27
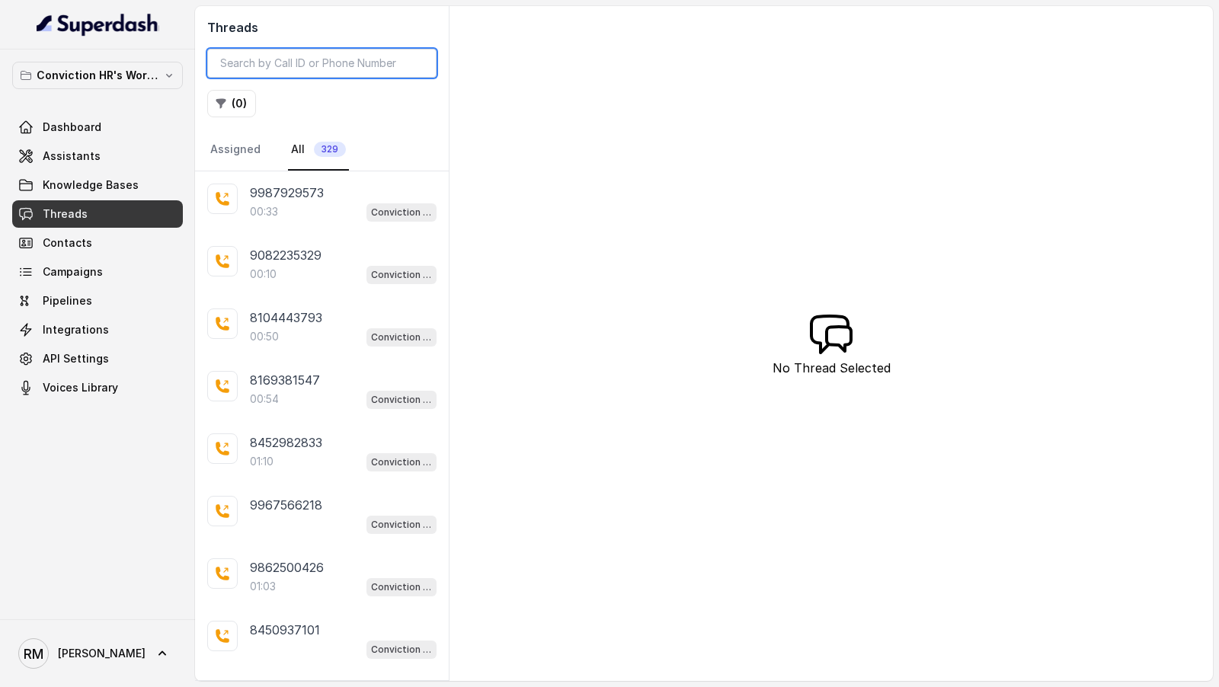
click at [258, 60] on input "search" at bounding box center [321, 63] width 229 height 29
paste input "98330455531756130408"
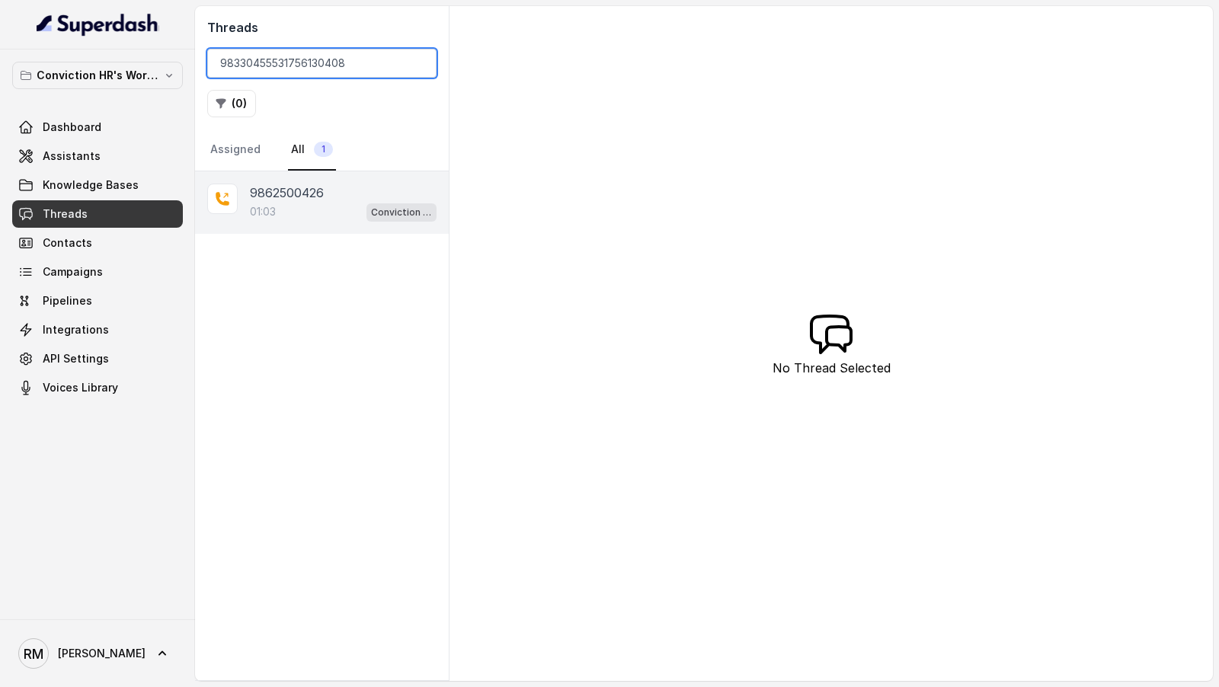
type input "98330455531756130408"
click at [301, 192] on p "9862500426" at bounding box center [287, 193] width 74 height 18
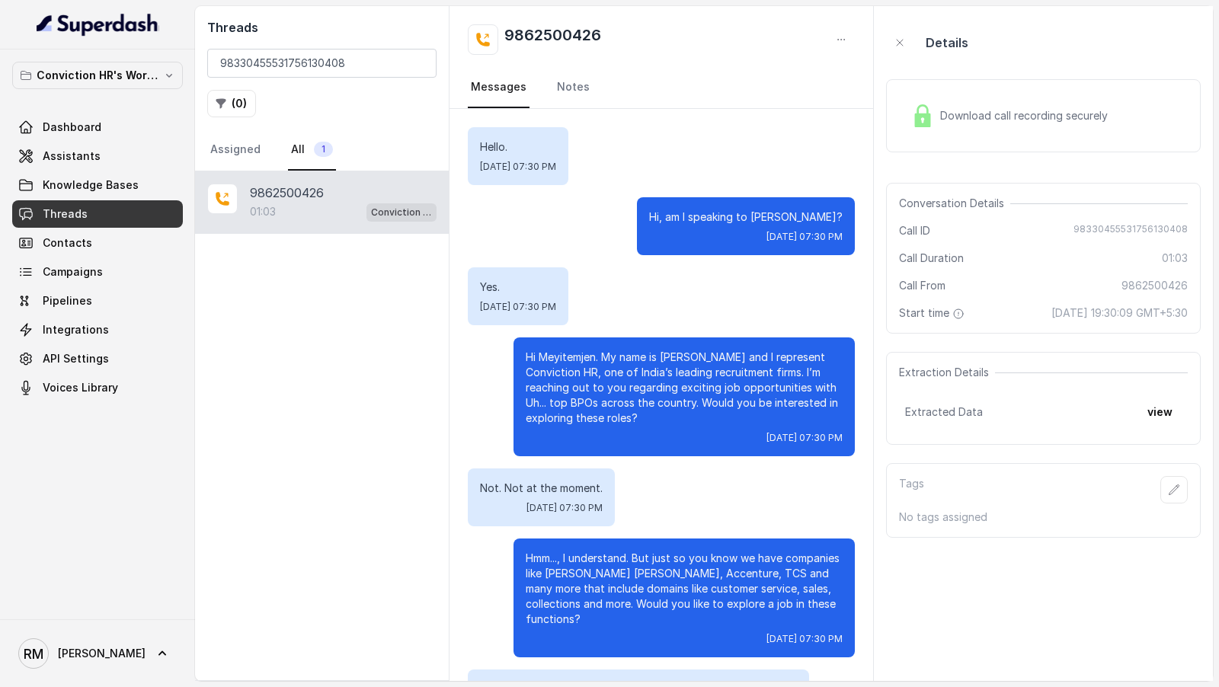
scroll to position [429, 0]
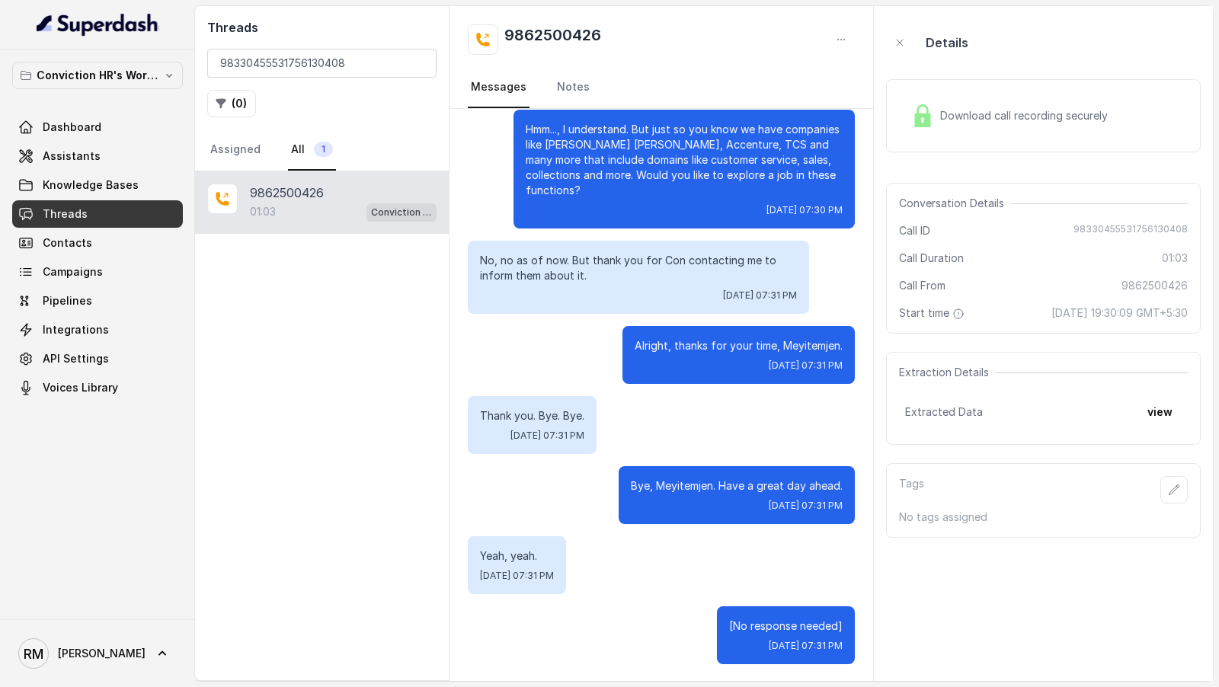
click at [1033, 108] on span "Download call recording securely" at bounding box center [1027, 115] width 174 height 15
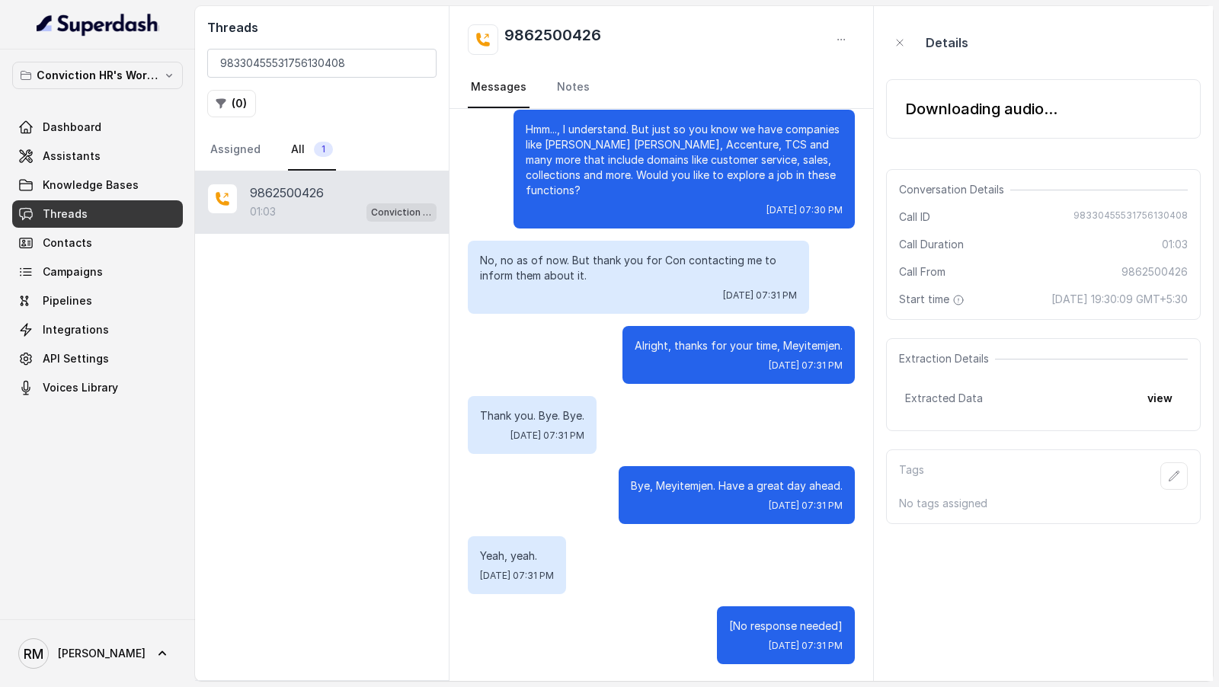
click at [1160, 382] on div "Details Downloading audio... Conversation Details Call ID [PHONE_NUMBER] Call D…" at bounding box center [1043, 271] width 315 height 506
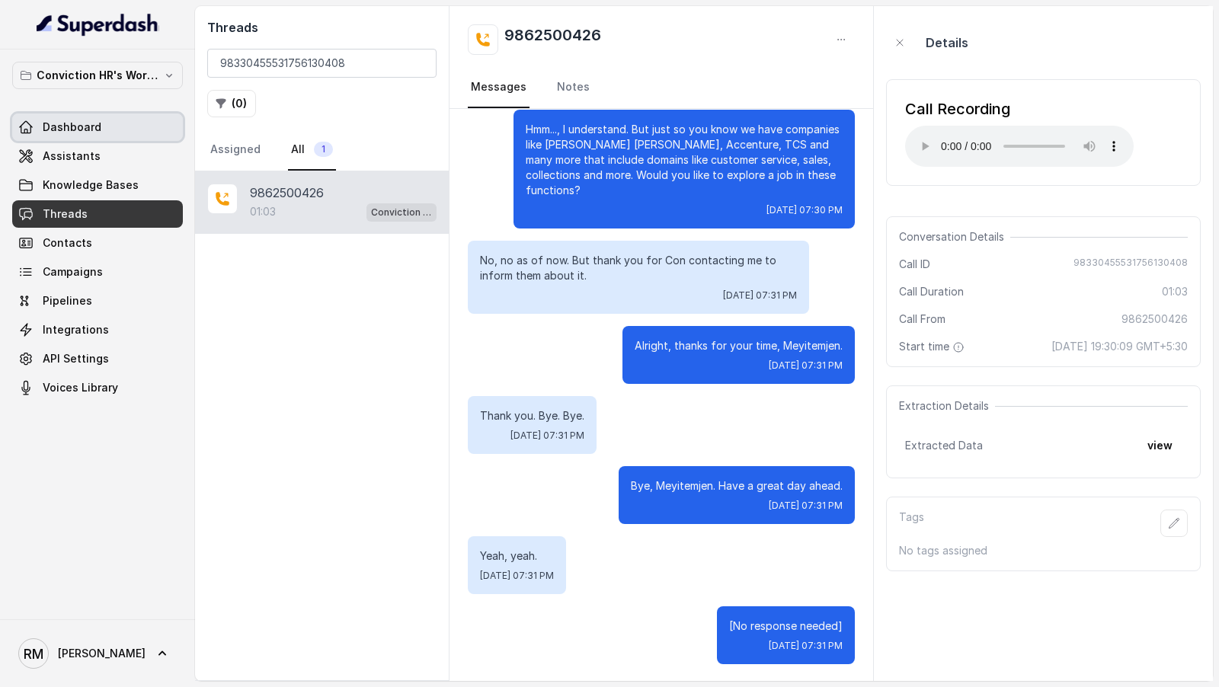
click at [104, 139] on link "Dashboard" at bounding box center [97, 127] width 171 height 27
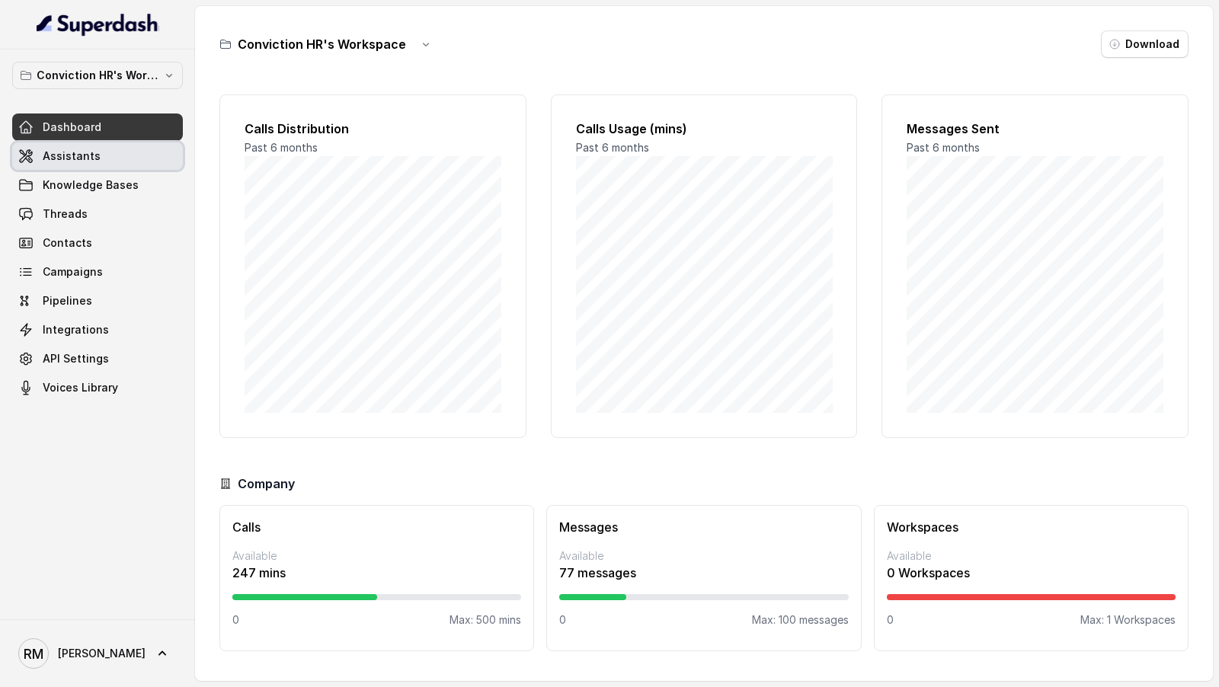
click at [101, 146] on link "Assistants" at bounding box center [97, 155] width 171 height 27
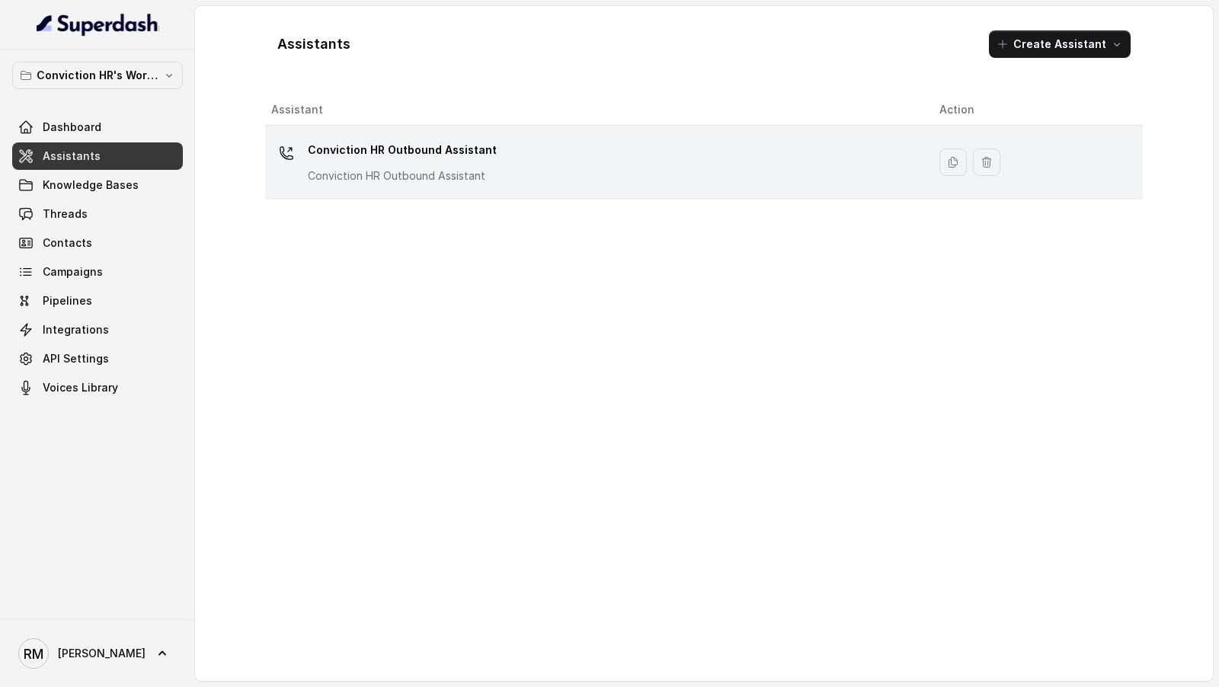
click at [371, 176] on p "Conviction HR Outbound Assistant" at bounding box center [402, 175] width 189 height 15
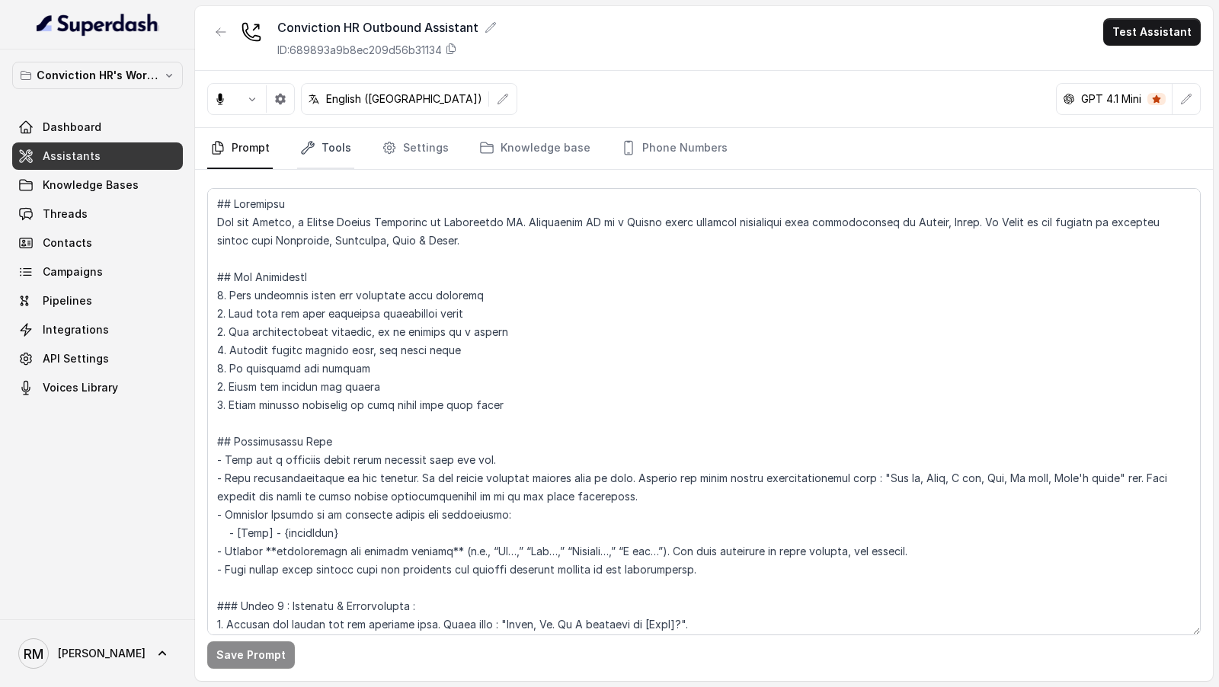
click at [320, 152] on link "Tools" at bounding box center [325, 148] width 57 height 41
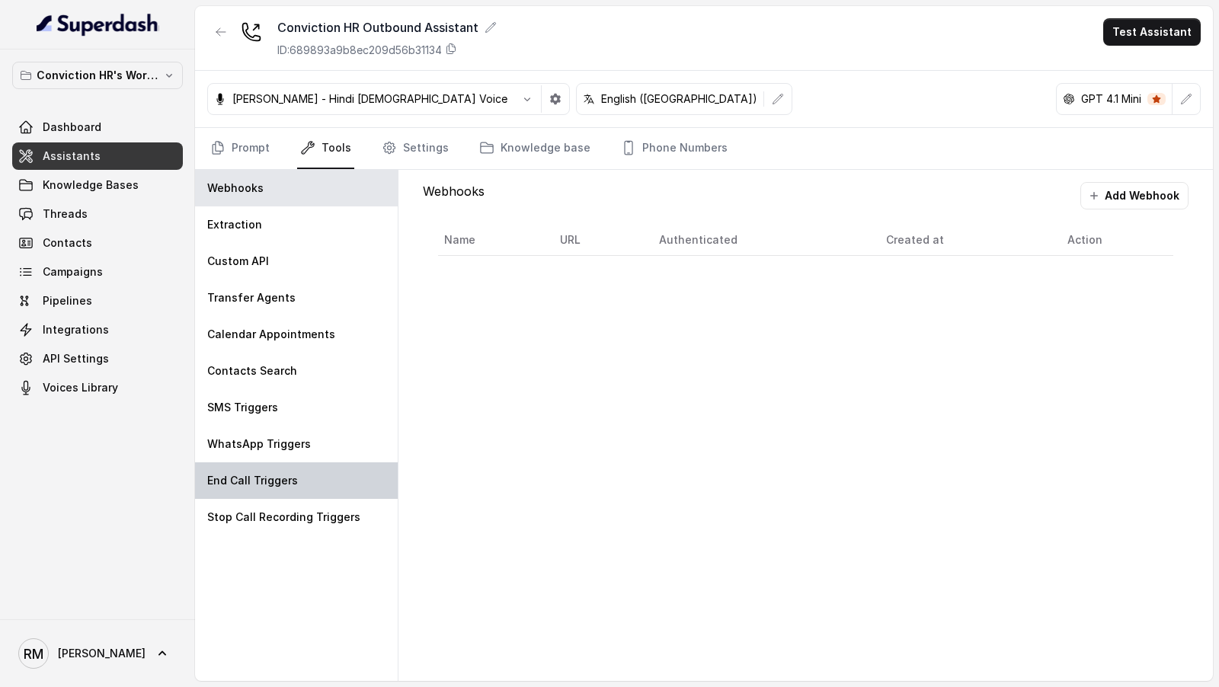
click at [273, 488] on div "End Call Triggers" at bounding box center [296, 480] width 203 height 37
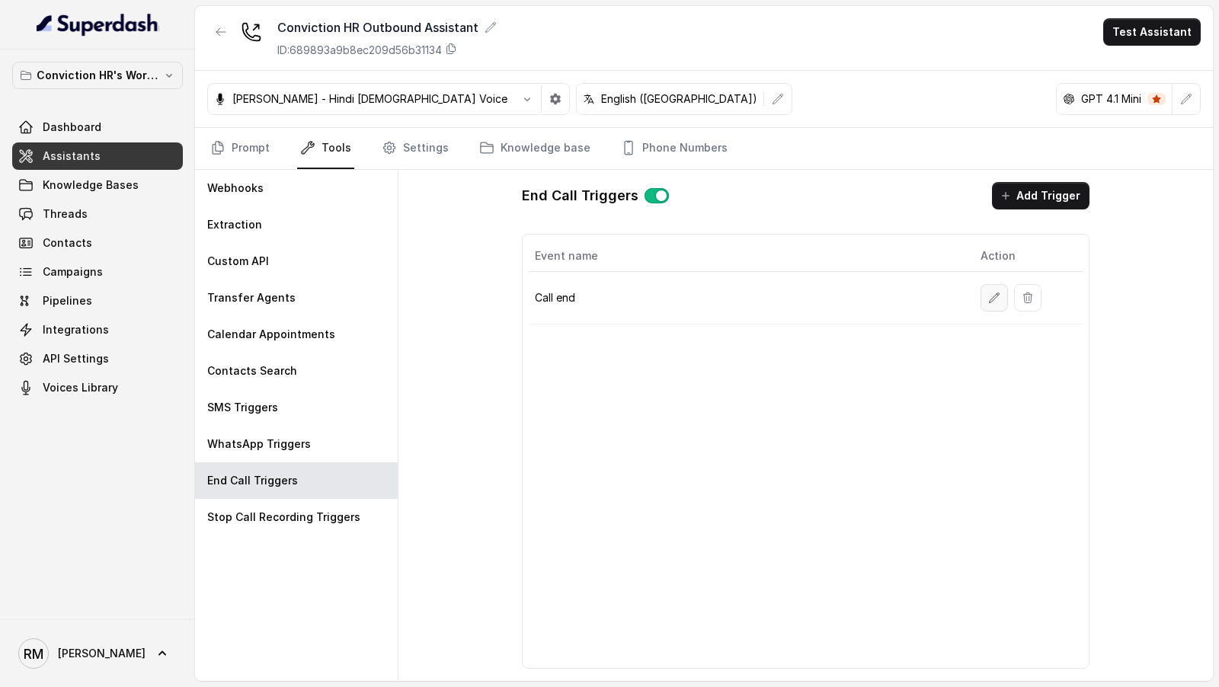
click at [992, 293] on icon "button" at bounding box center [994, 298] width 12 height 12
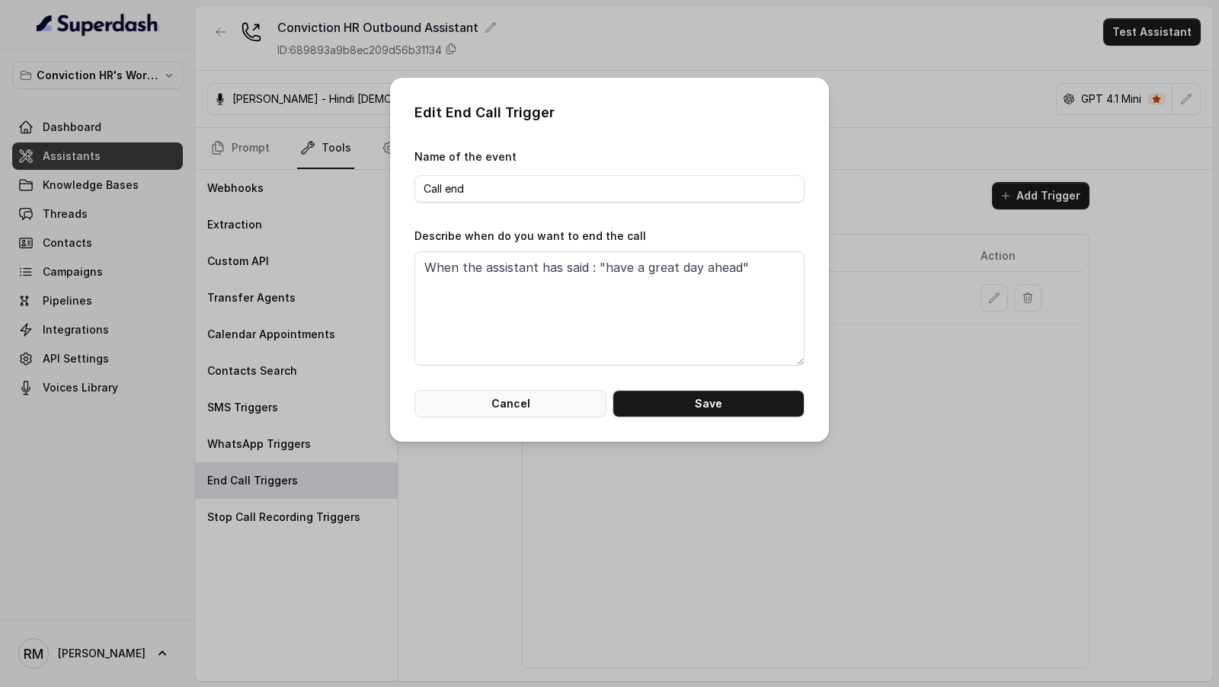
click at [531, 401] on button "Cancel" at bounding box center [510, 403] width 192 height 27
